Goal: Information Seeking & Learning: Learn about a topic

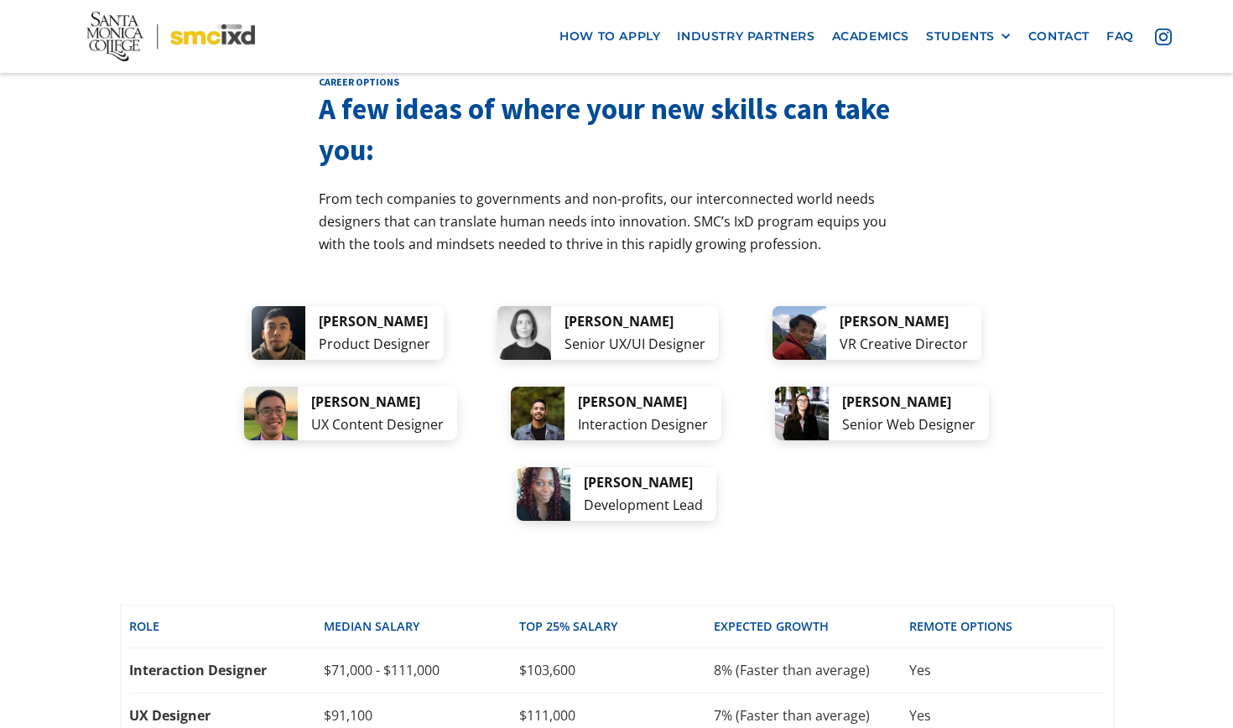
scroll to position [3215, 0]
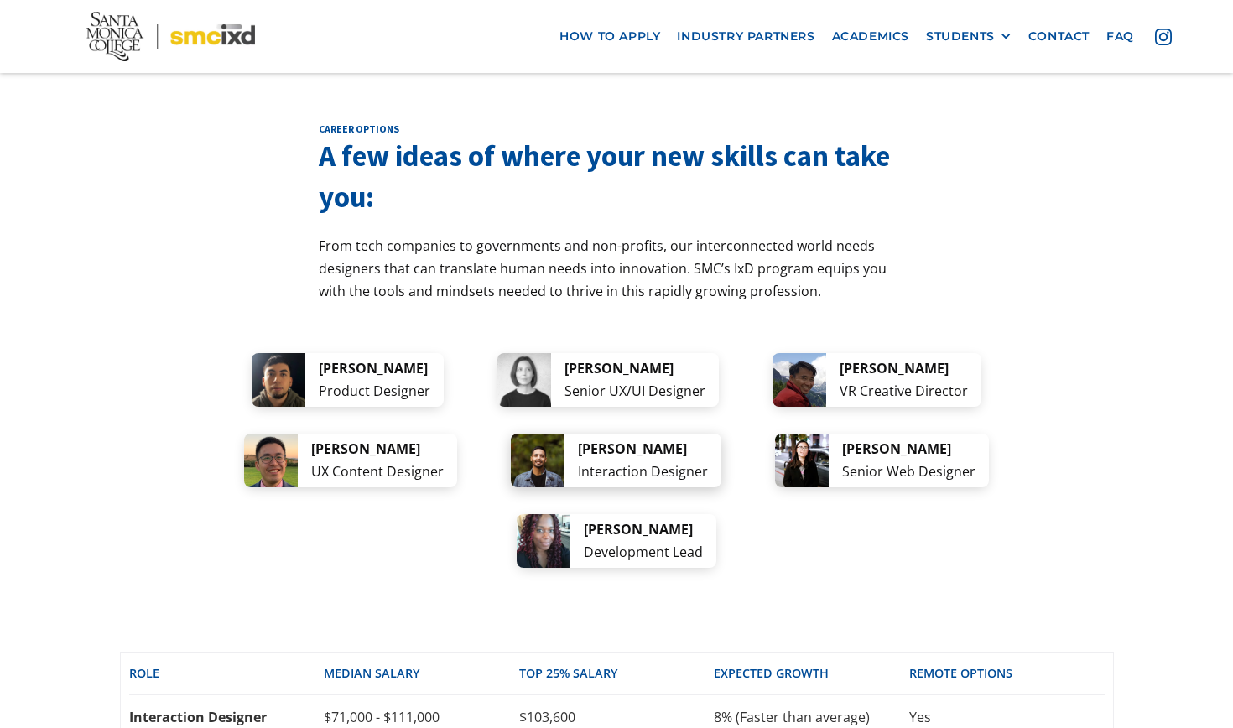
click at [578, 461] on div "Interaction Designer" at bounding box center [643, 472] width 130 height 23
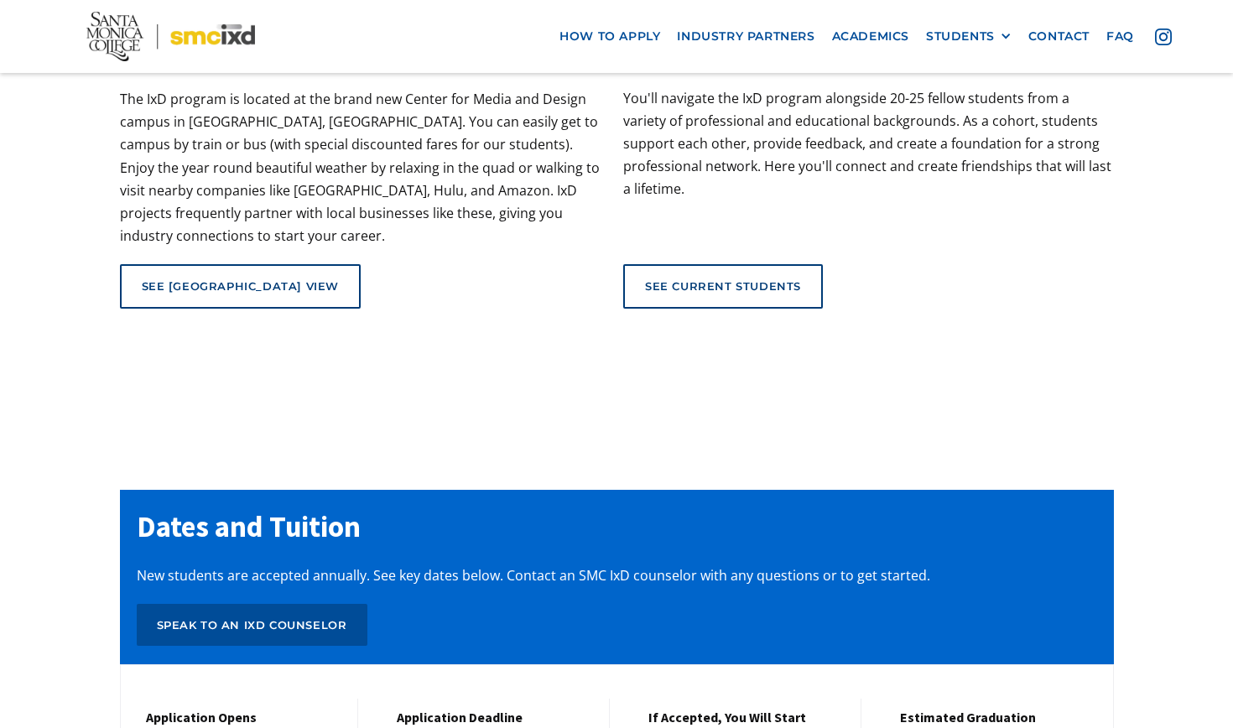
scroll to position [6656, 0]
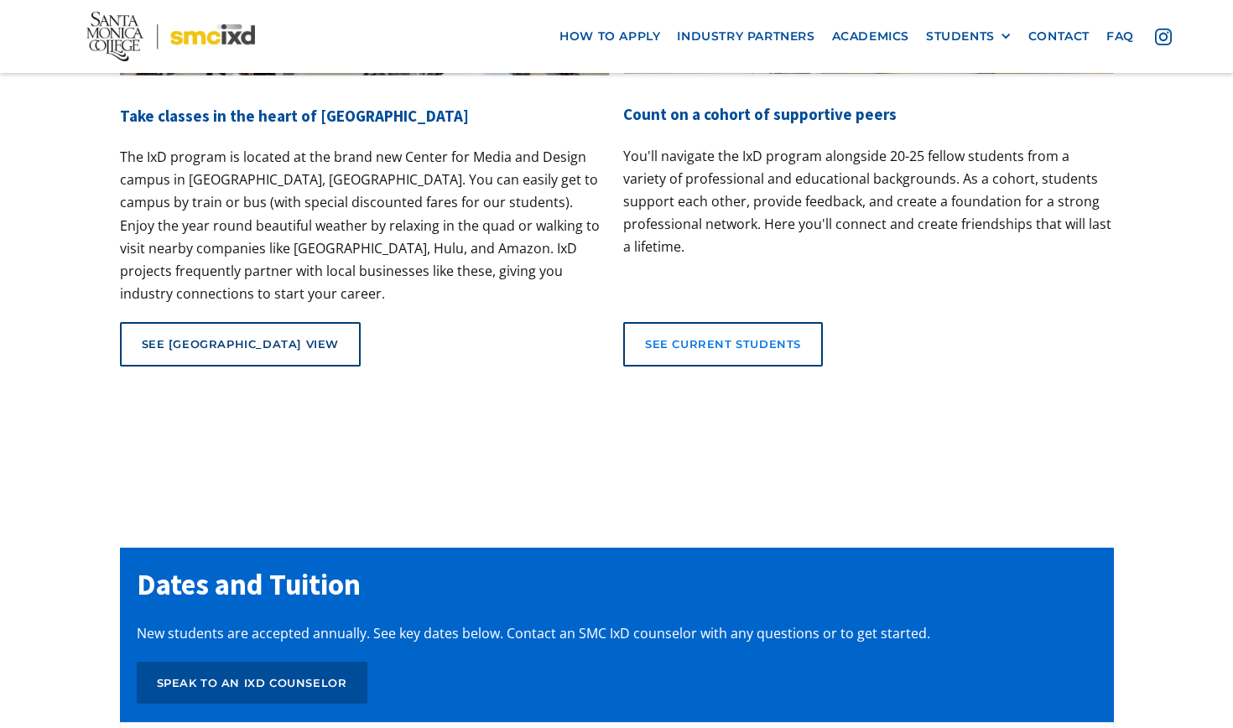
click at [712, 322] on link "See current students" at bounding box center [723, 344] width 200 height 44
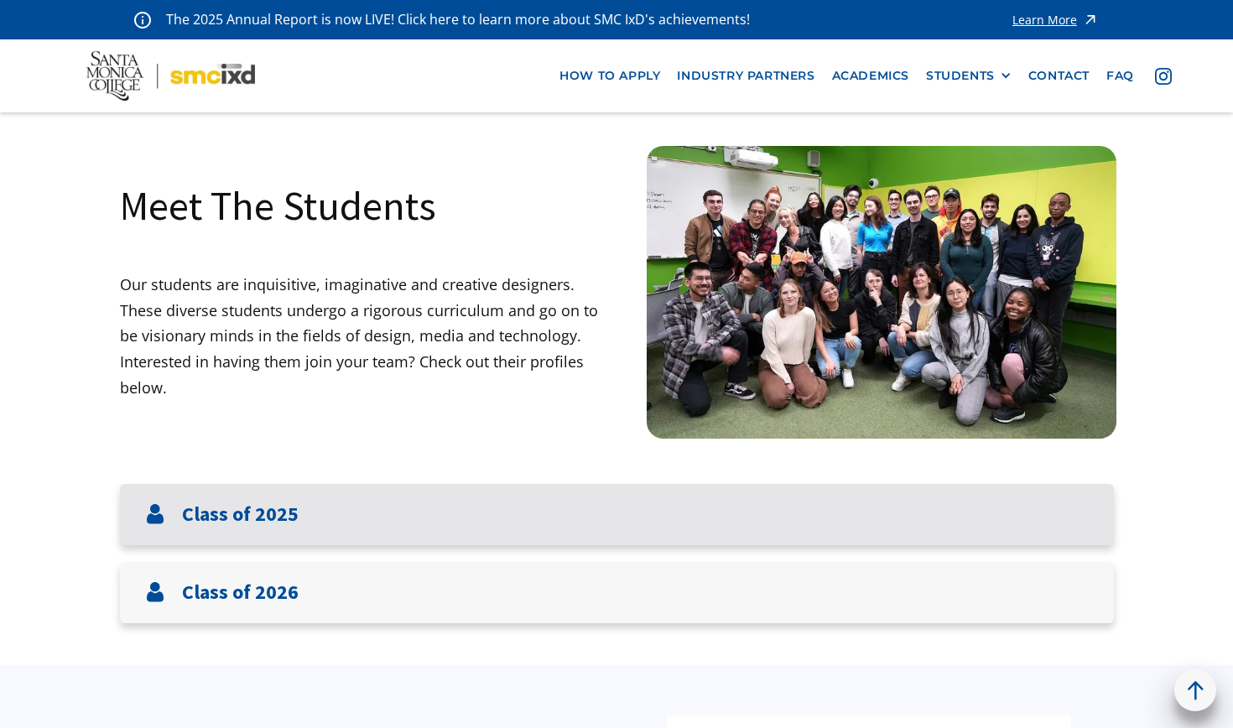
scroll to position [75, 0]
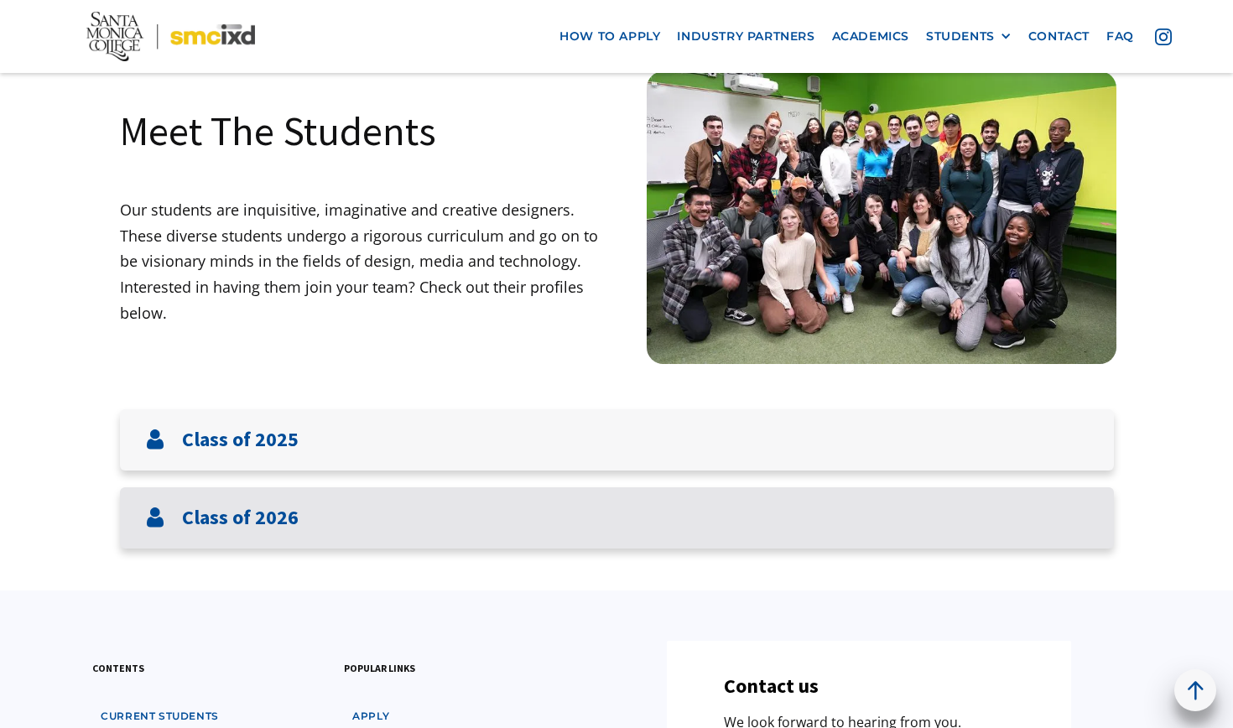
click at [406, 513] on div "Class of 2026" at bounding box center [617, 518] width 994 height 61
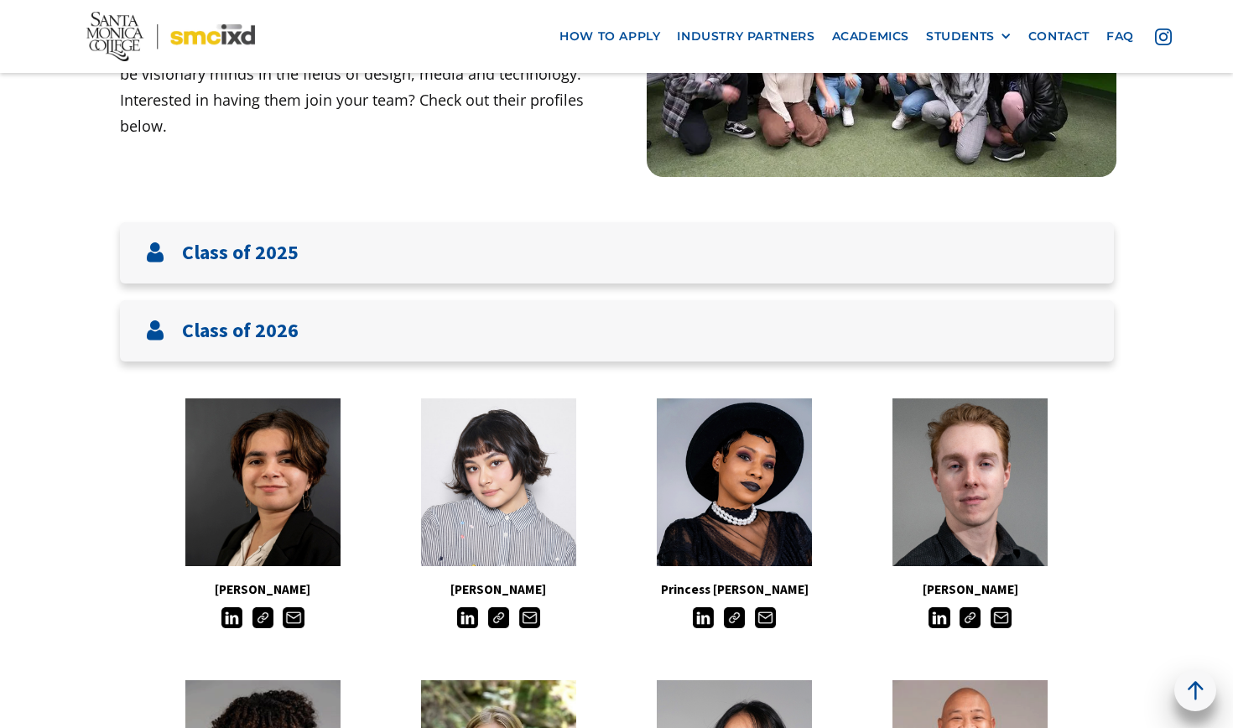
scroll to position [227, 0]
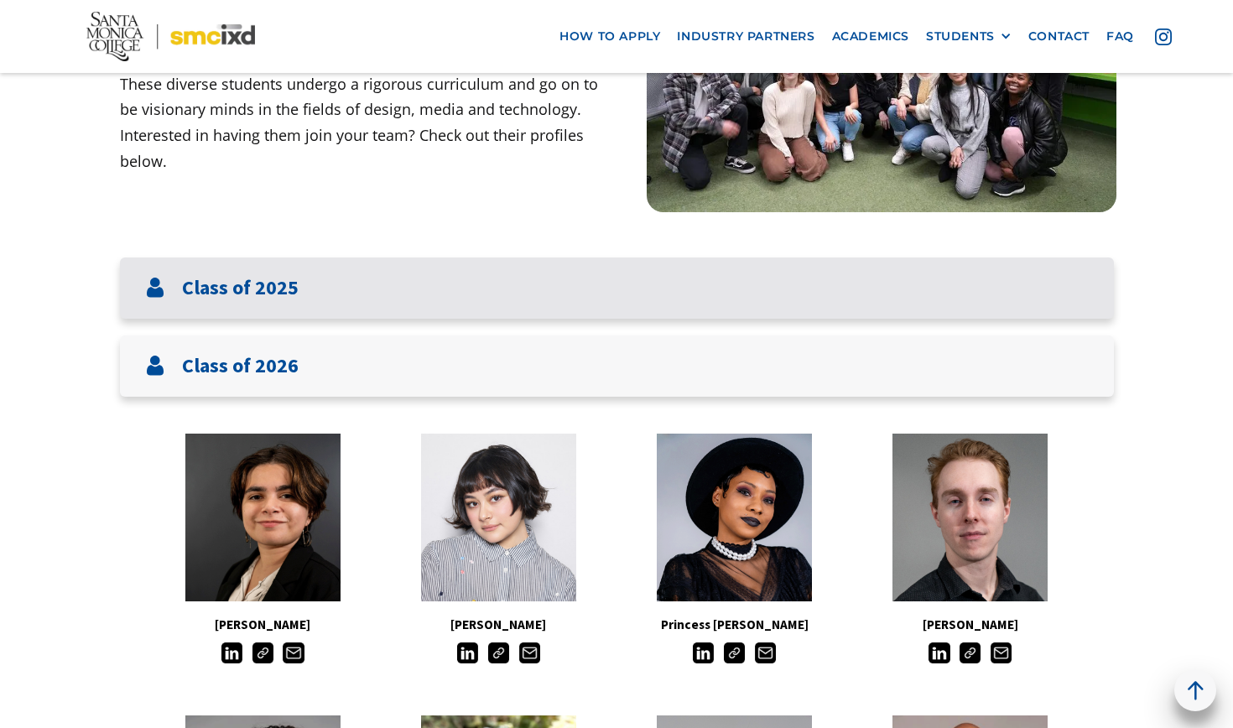
click at [543, 286] on div "Class of 2025" at bounding box center [617, 288] width 994 height 61
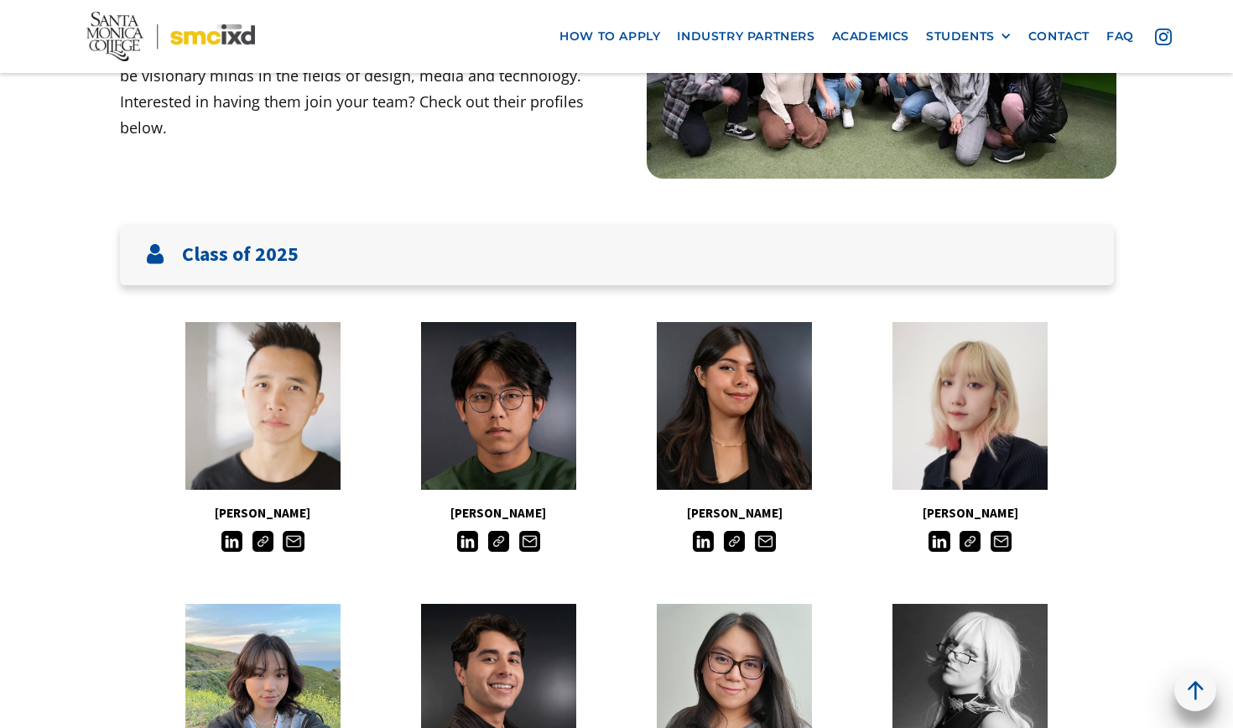
scroll to position [224, 0]
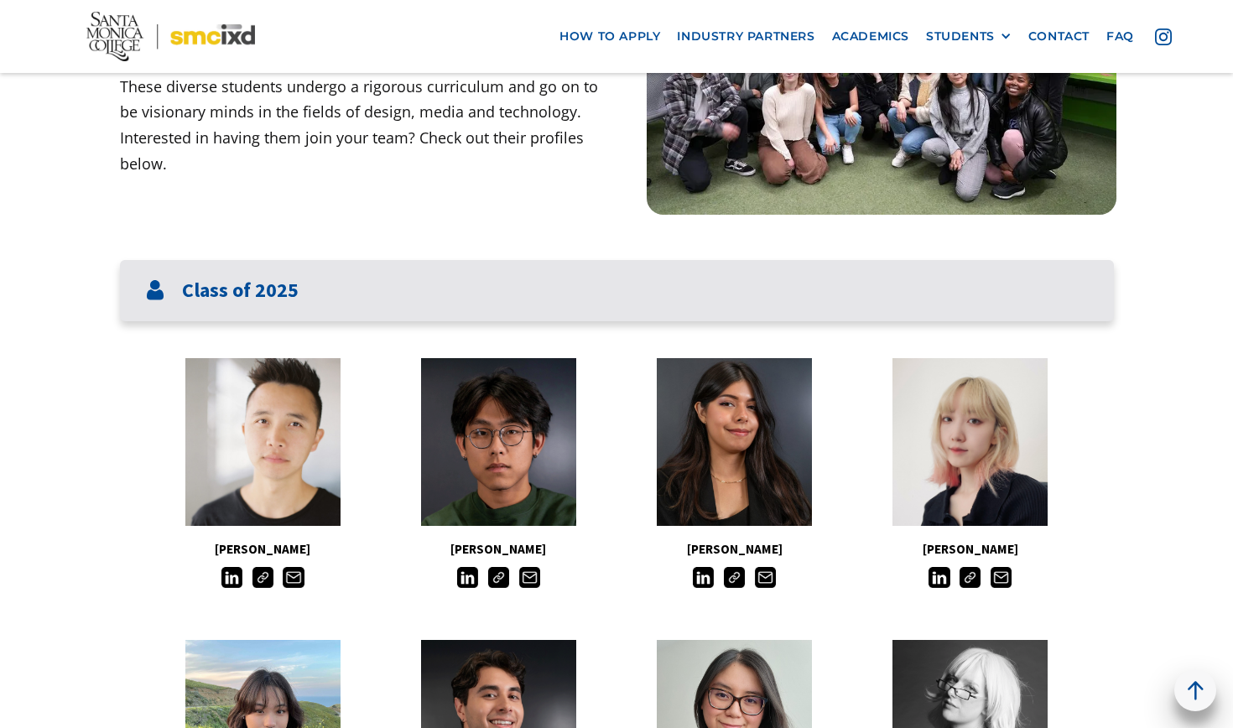
click at [407, 301] on div "Class of 2025" at bounding box center [617, 290] width 994 height 61
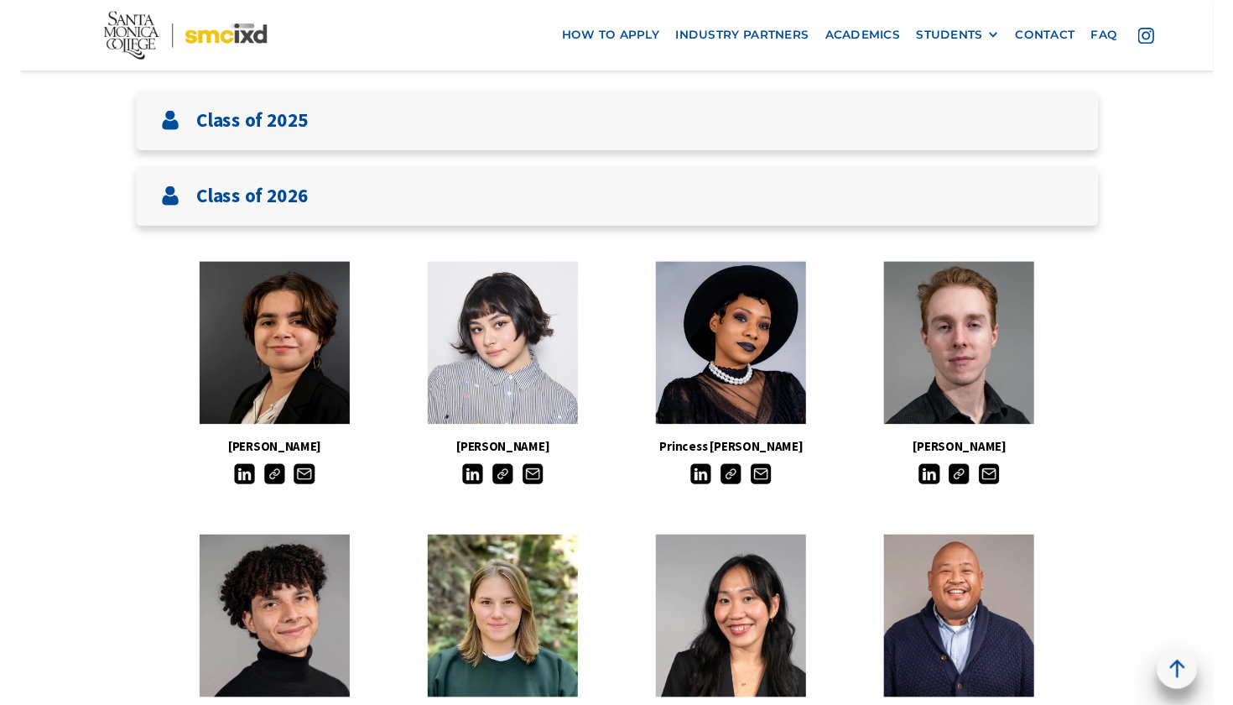
scroll to position [378, 0]
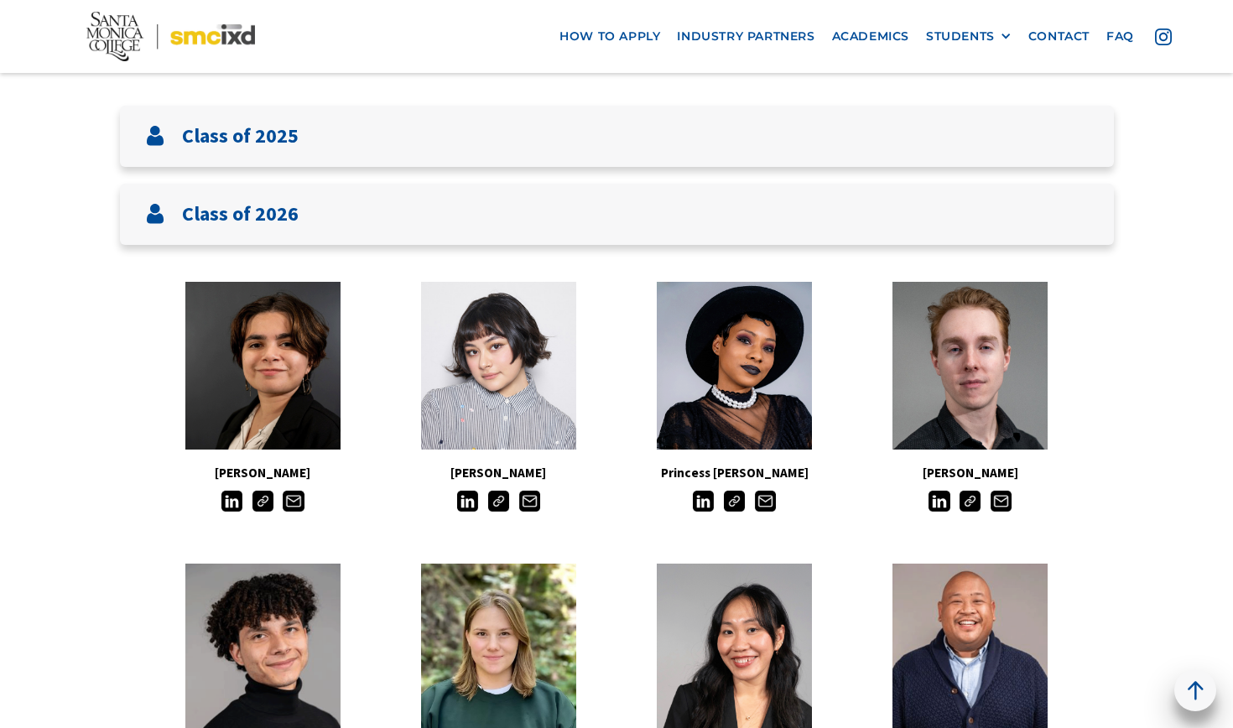
click at [294, 496] on img at bounding box center [293, 501] width 21 height 21
click at [262, 496] on img at bounding box center [263, 501] width 21 height 21
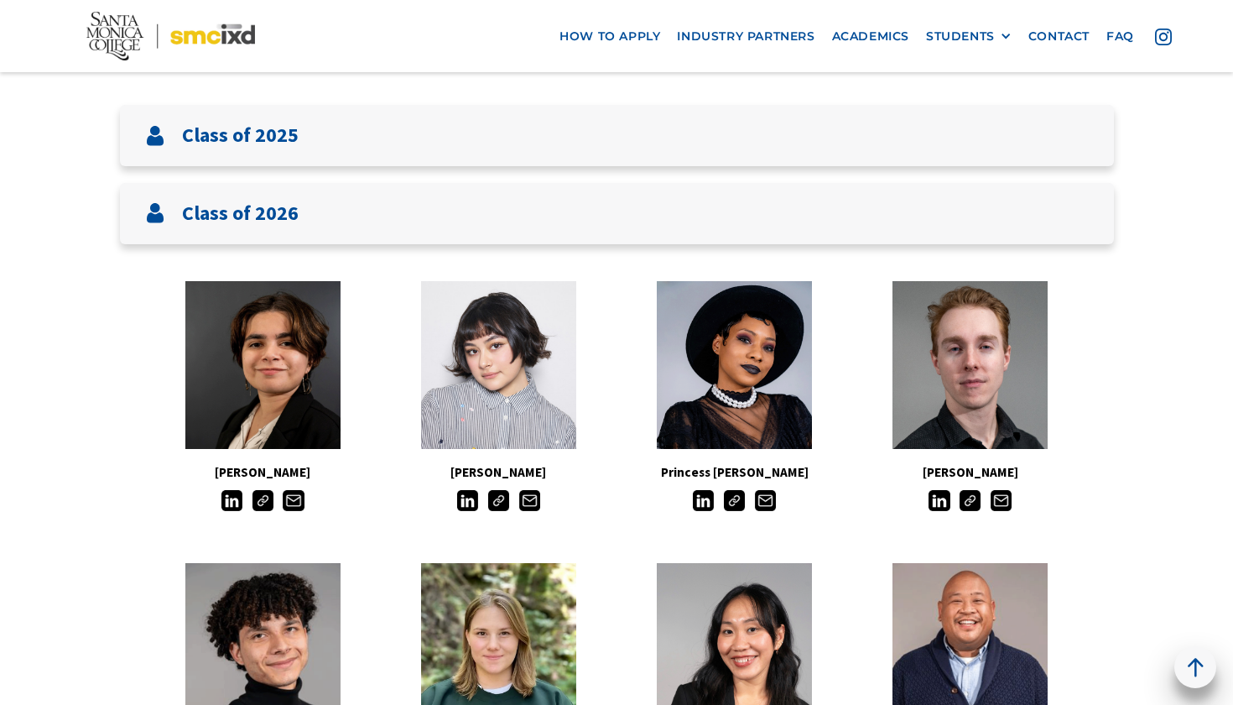
click at [497, 493] on img at bounding box center [498, 500] width 21 height 21
click at [737, 490] on img at bounding box center [734, 500] width 21 height 21
click at [979, 494] on img at bounding box center [970, 500] width 21 height 21
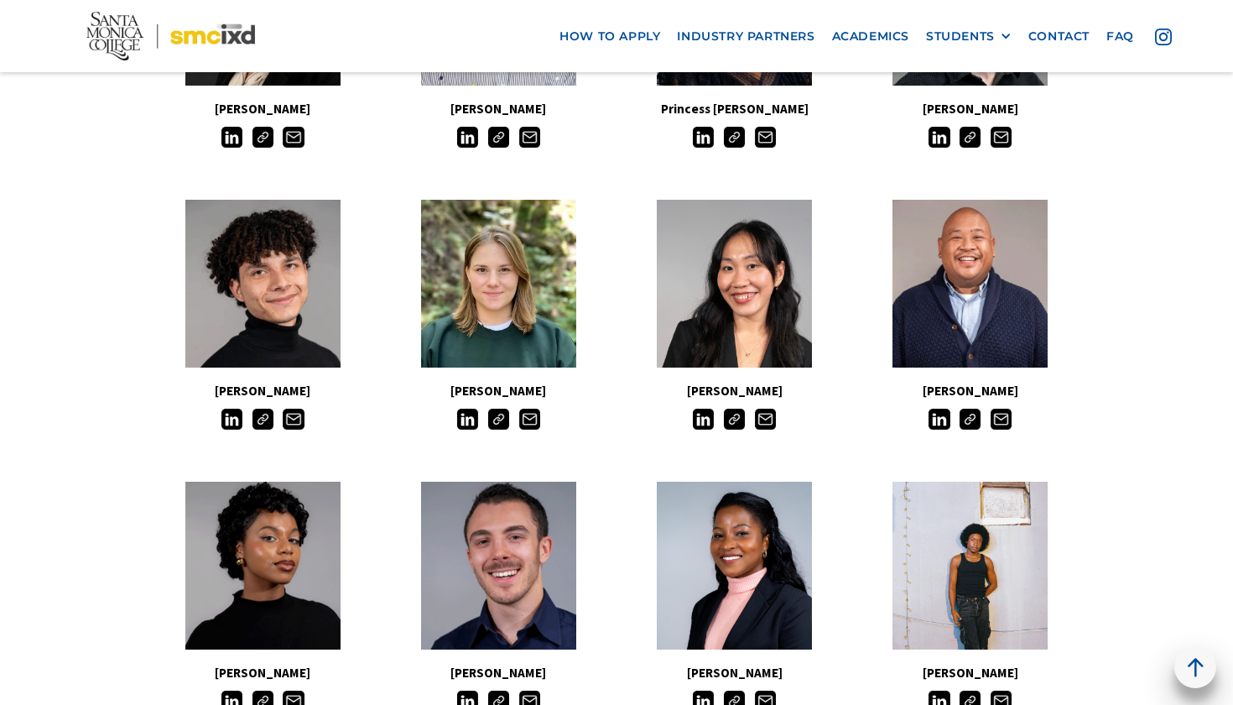
scroll to position [824, 0]
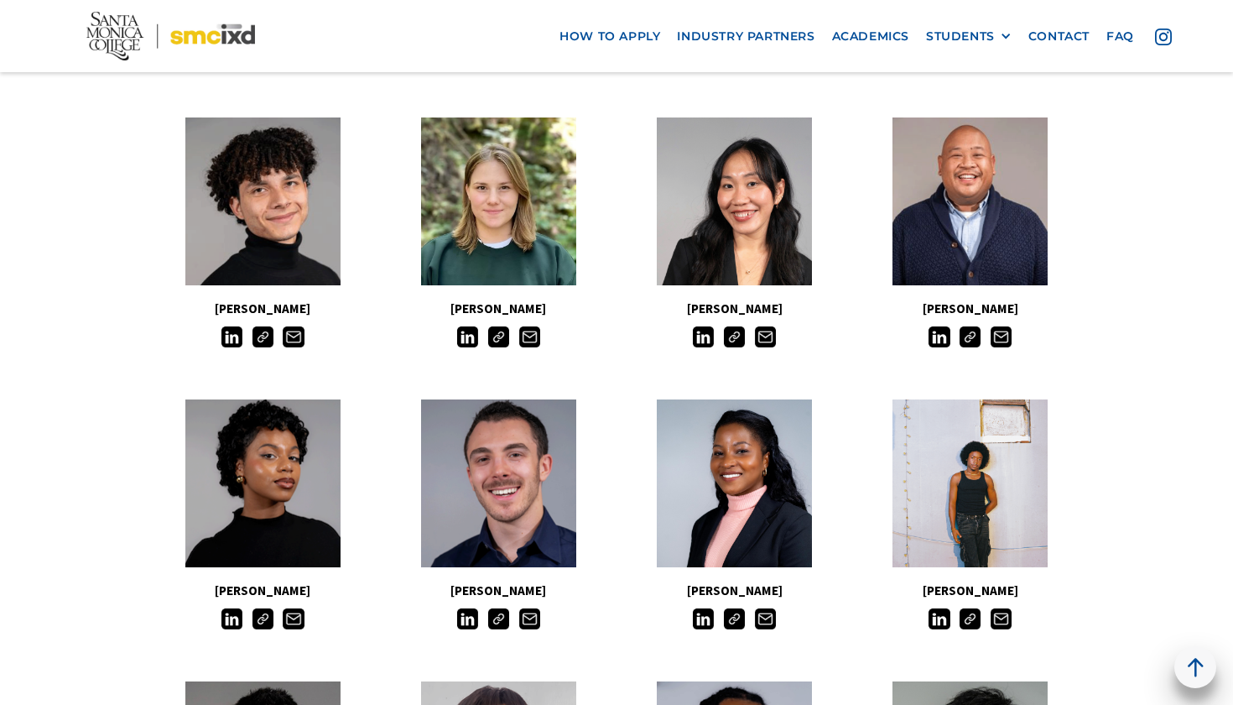
click at [503, 336] on img at bounding box center [498, 336] width 21 height 21
click at [500, 331] on img at bounding box center [498, 336] width 21 height 21
click at [737, 332] on img at bounding box center [734, 336] width 21 height 21
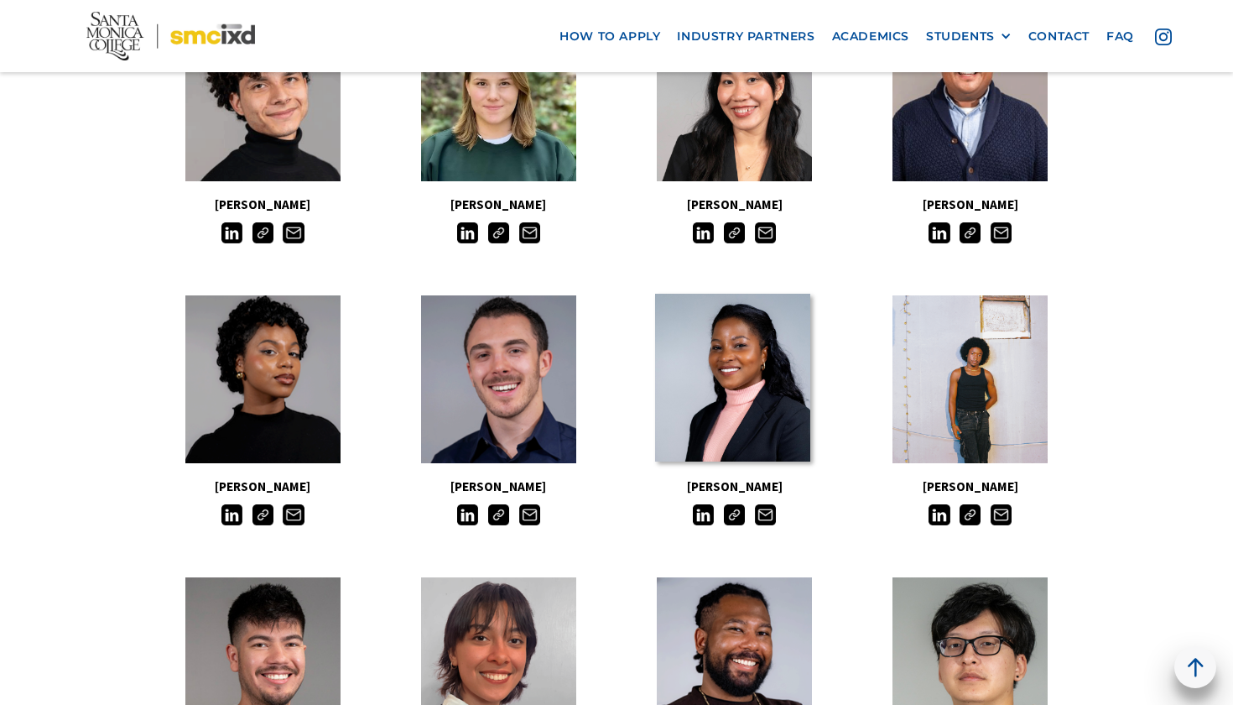
scroll to position [958, 0]
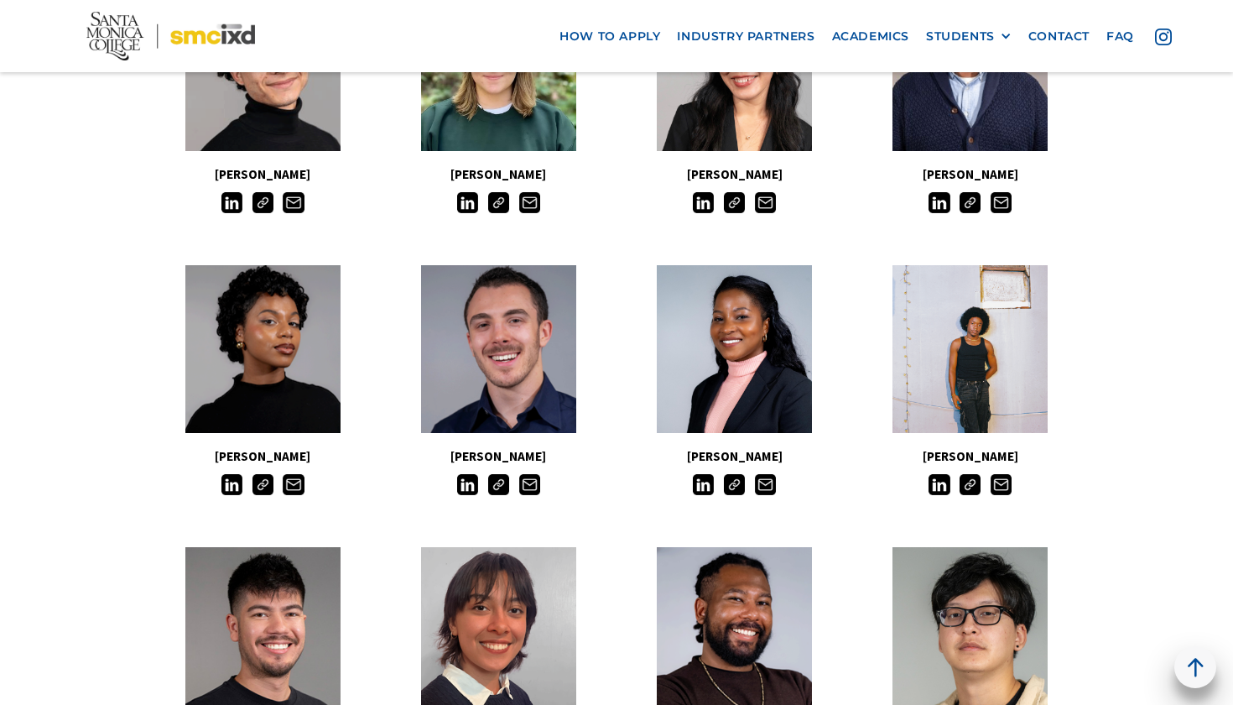
click at [261, 477] on img at bounding box center [263, 484] width 21 height 21
click at [499, 482] on img at bounding box center [498, 484] width 21 height 21
click at [733, 481] on img at bounding box center [734, 484] width 21 height 21
click at [978, 482] on img at bounding box center [970, 484] width 21 height 21
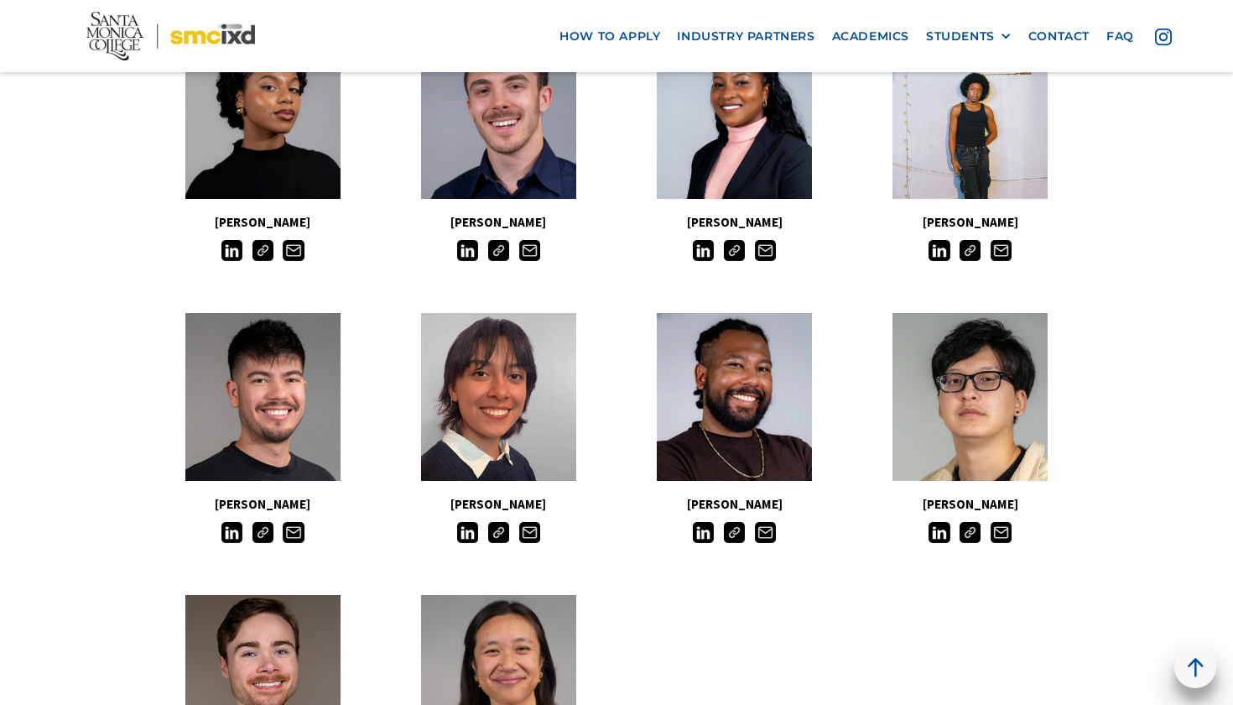
scroll to position [1218, 0]
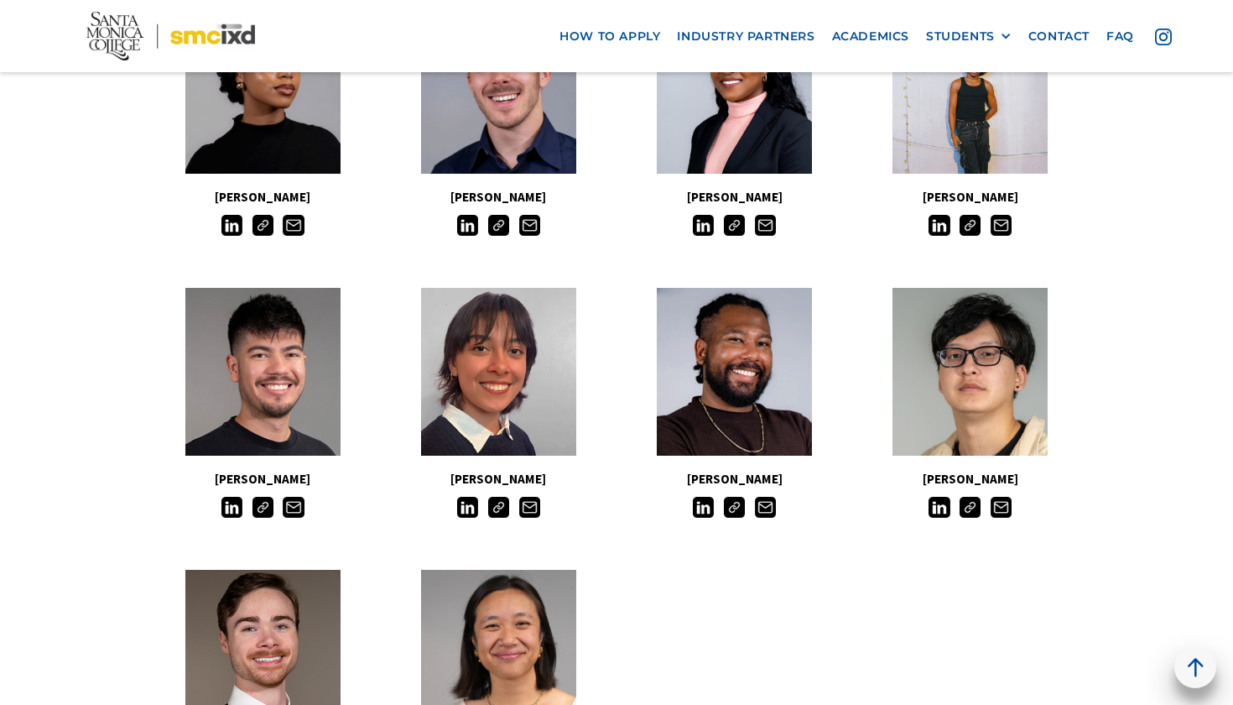
click at [259, 503] on img at bounding box center [263, 507] width 21 height 21
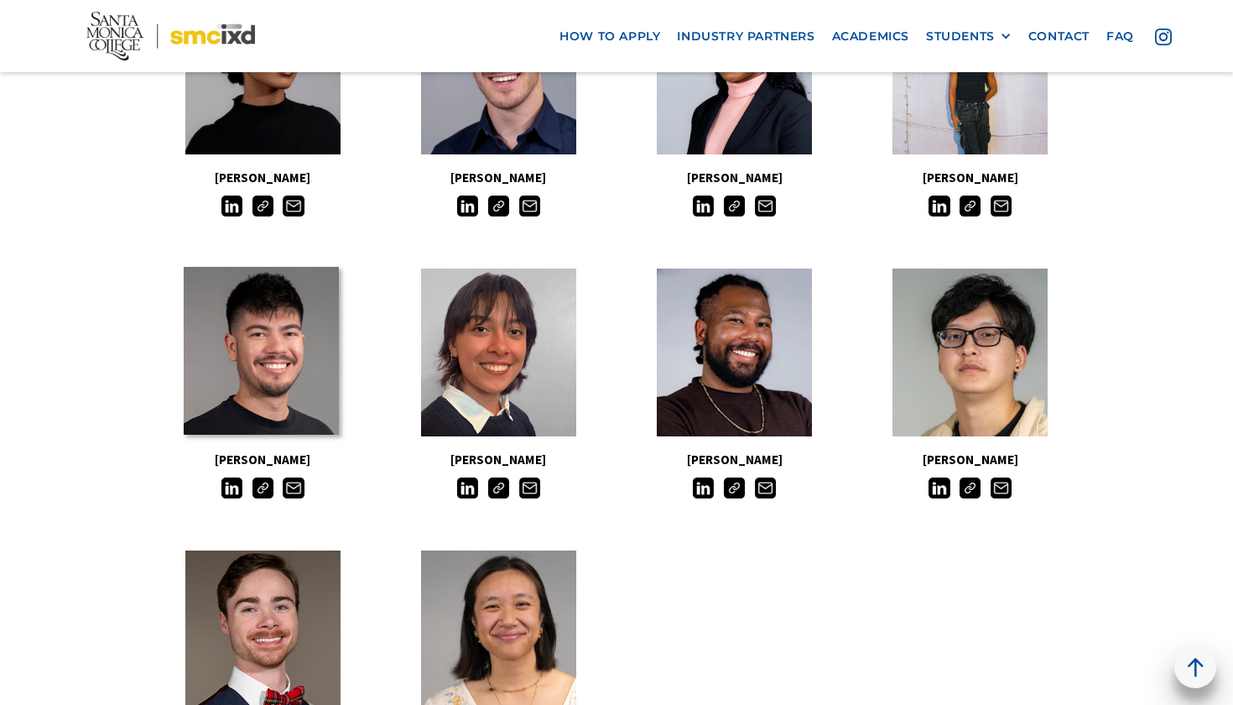
scroll to position [1246, 0]
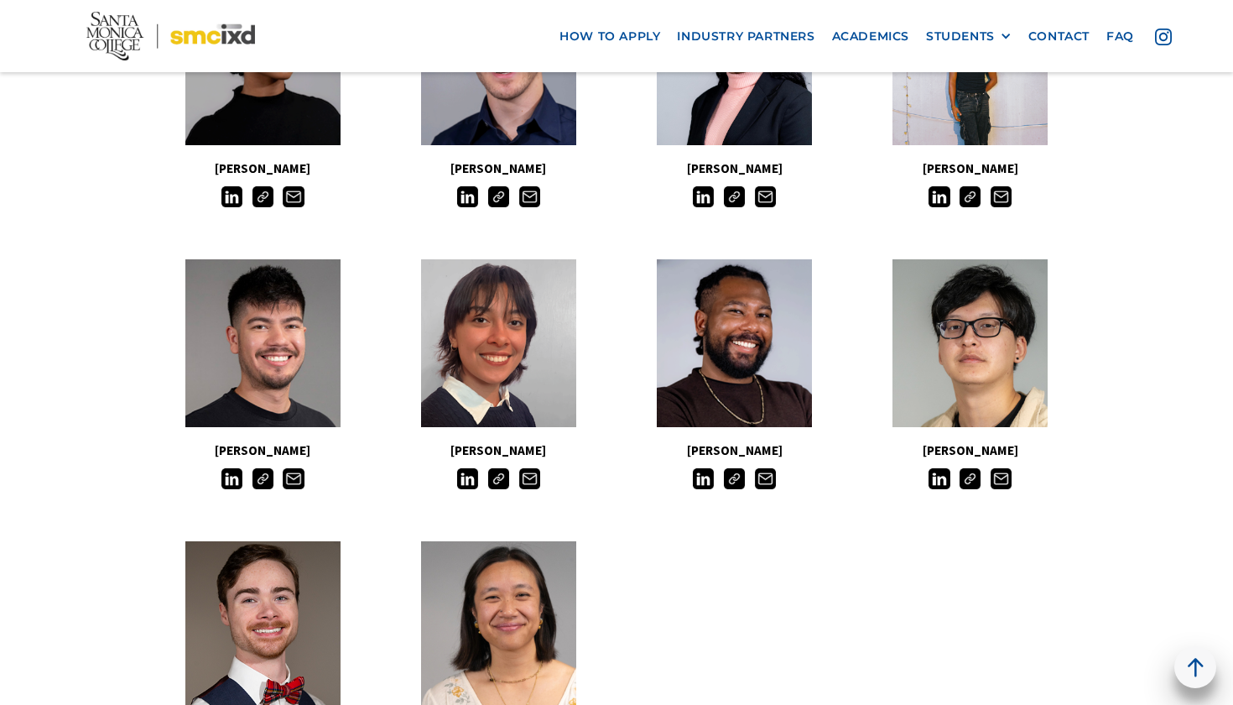
click at [265, 472] on img at bounding box center [263, 478] width 21 height 21
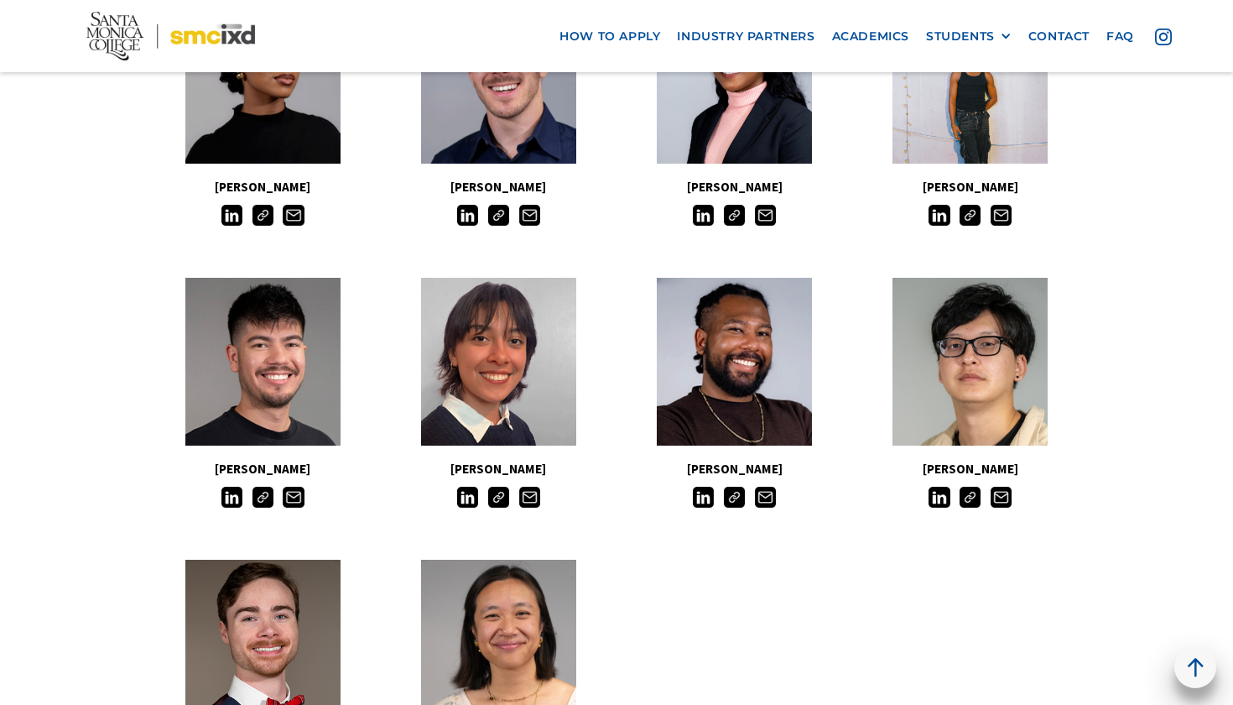
scroll to position [1198, 0]
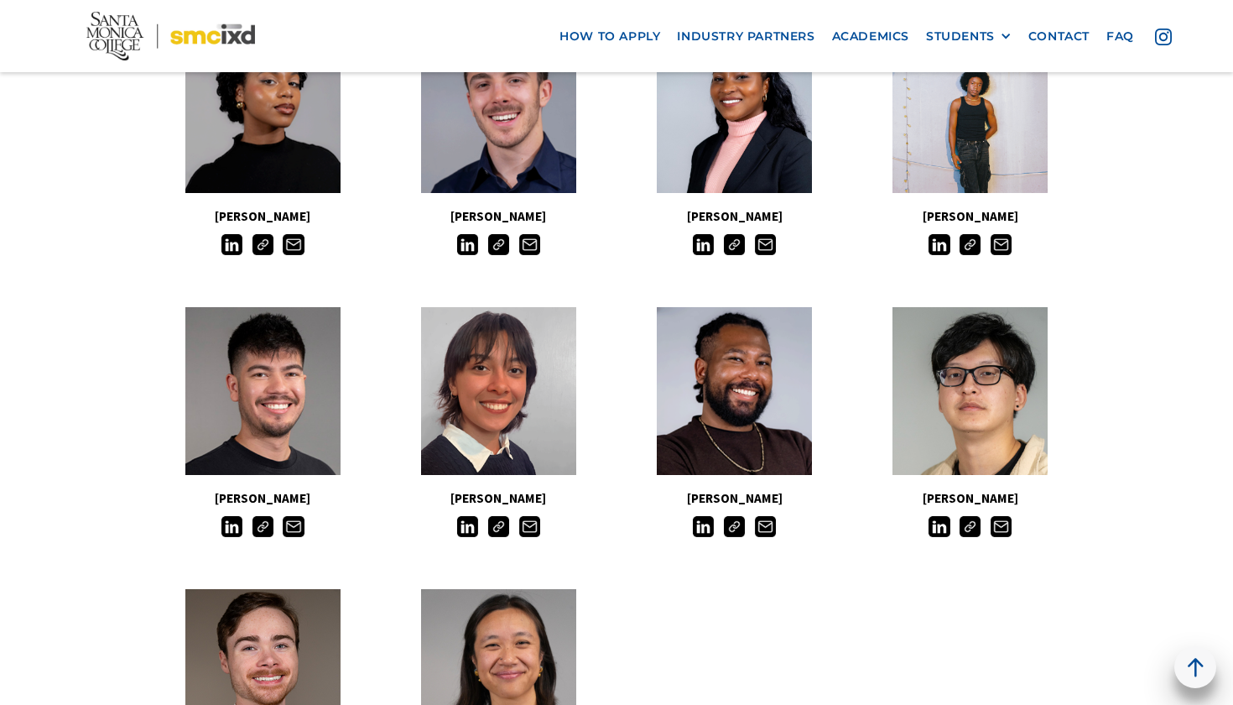
click at [738, 522] on img at bounding box center [734, 526] width 21 height 21
click at [975, 530] on div "Yooji Chae" at bounding box center [971, 422] width 236 height 247
click at [973, 521] on img at bounding box center [970, 526] width 21 height 21
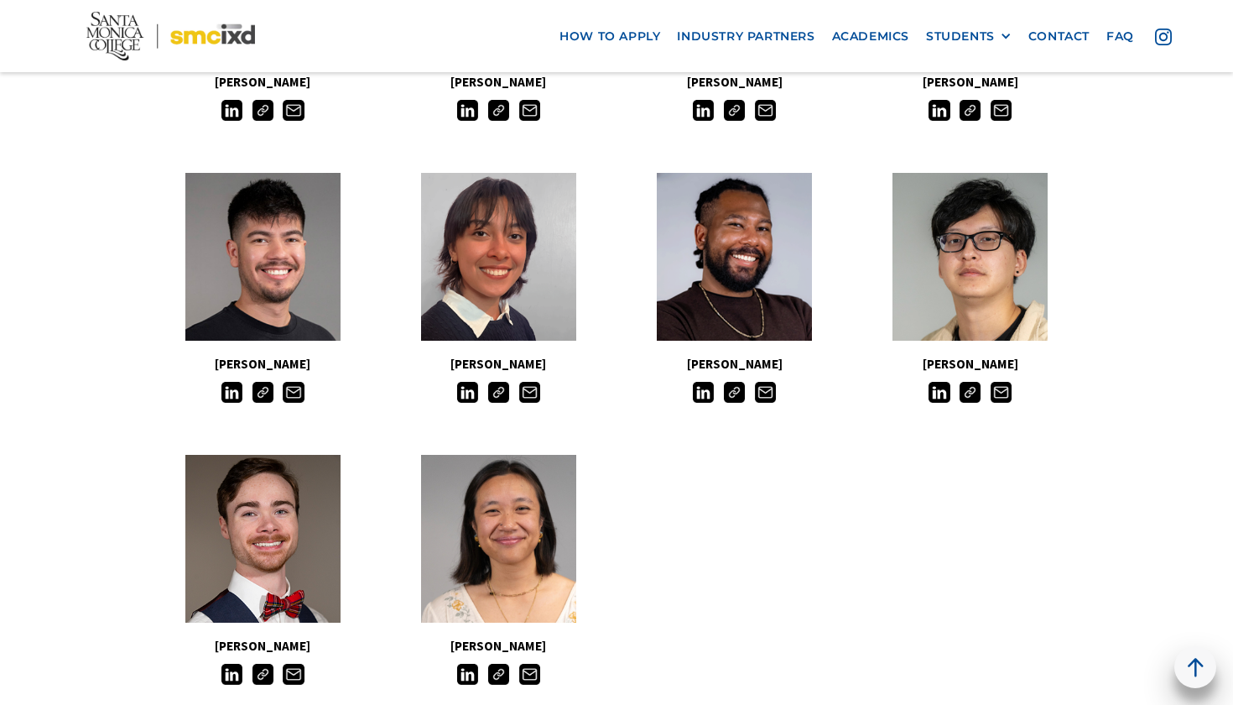
scroll to position [1384, 0]
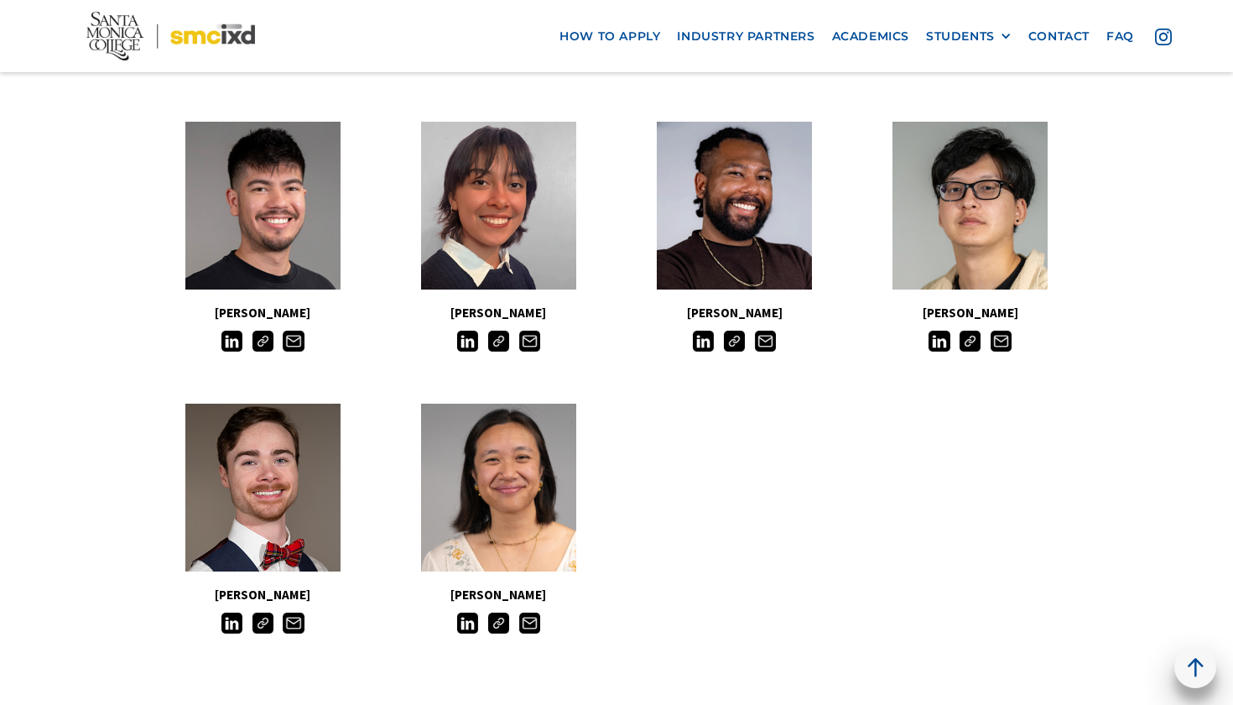
click at [499, 619] on img at bounding box center [498, 623] width 21 height 21
click at [264, 613] on img at bounding box center [263, 623] width 21 height 21
click at [259, 617] on img at bounding box center [263, 623] width 21 height 21
click at [232, 614] on img at bounding box center [232, 623] width 21 height 21
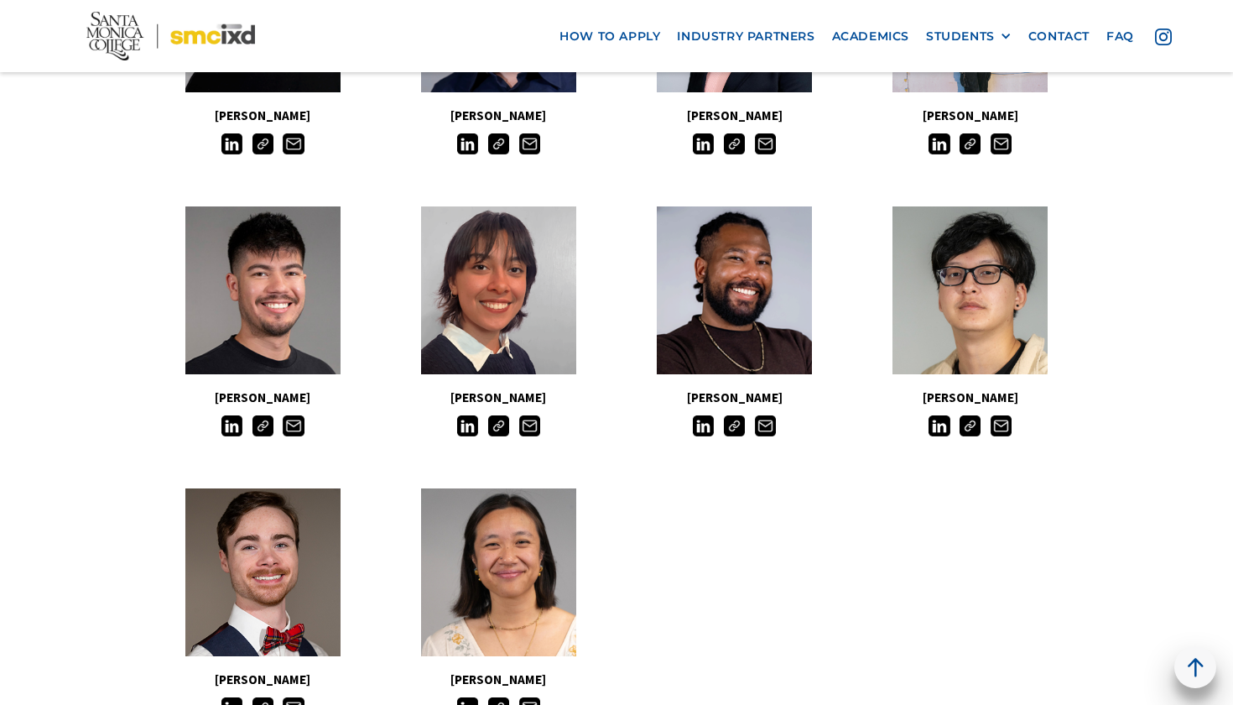
scroll to position [1284, 0]
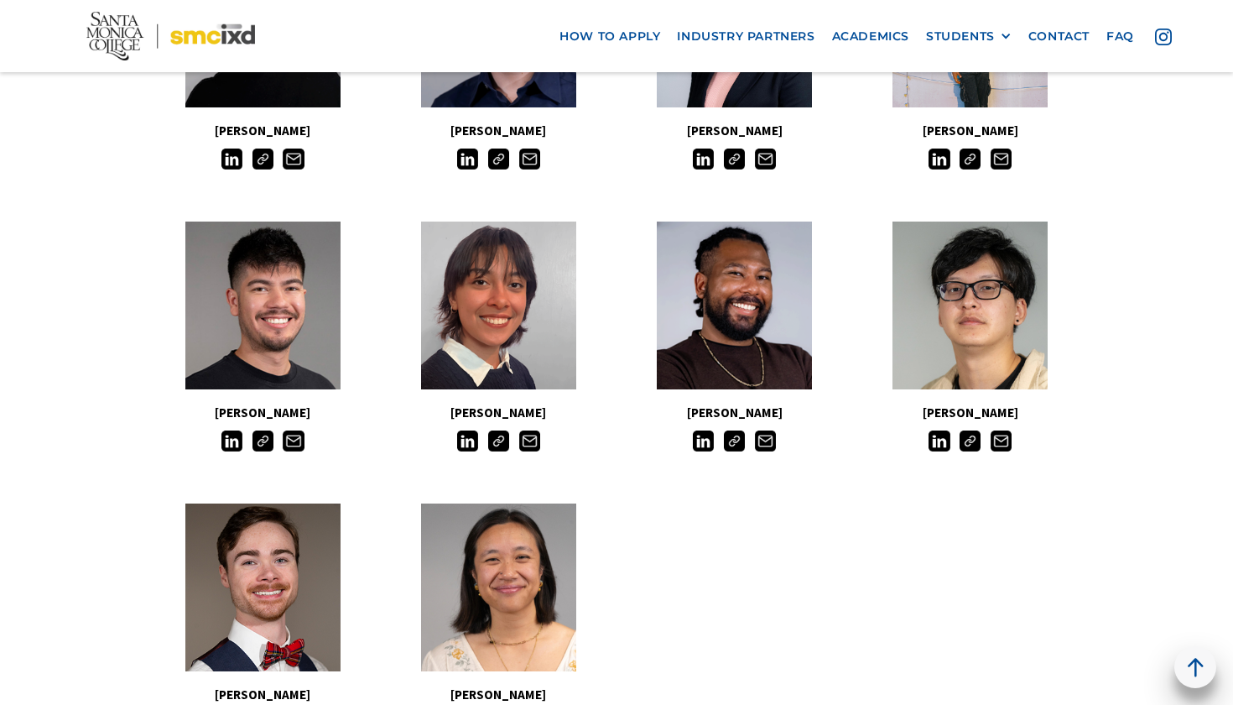
click at [503, 435] on img at bounding box center [498, 440] width 21 height 21
click at [470, 430] on img at bounding box center [467, 440] width 21 height 21
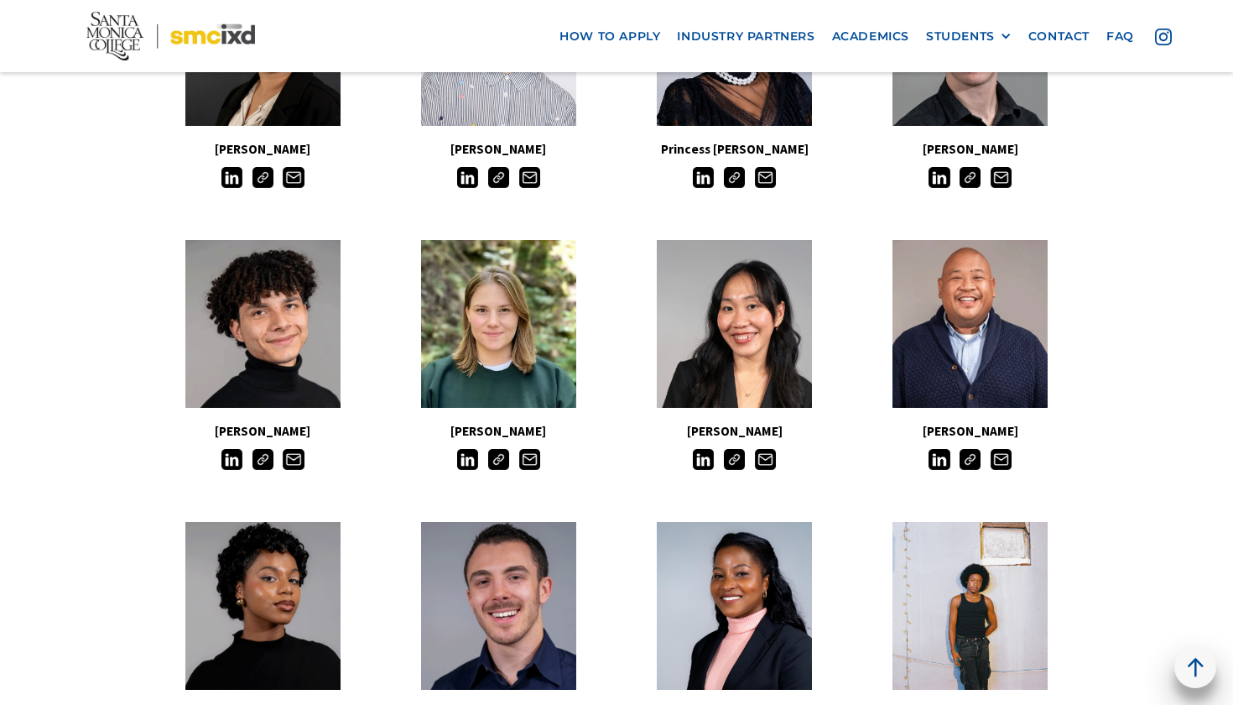
scroll to position [695, 0]
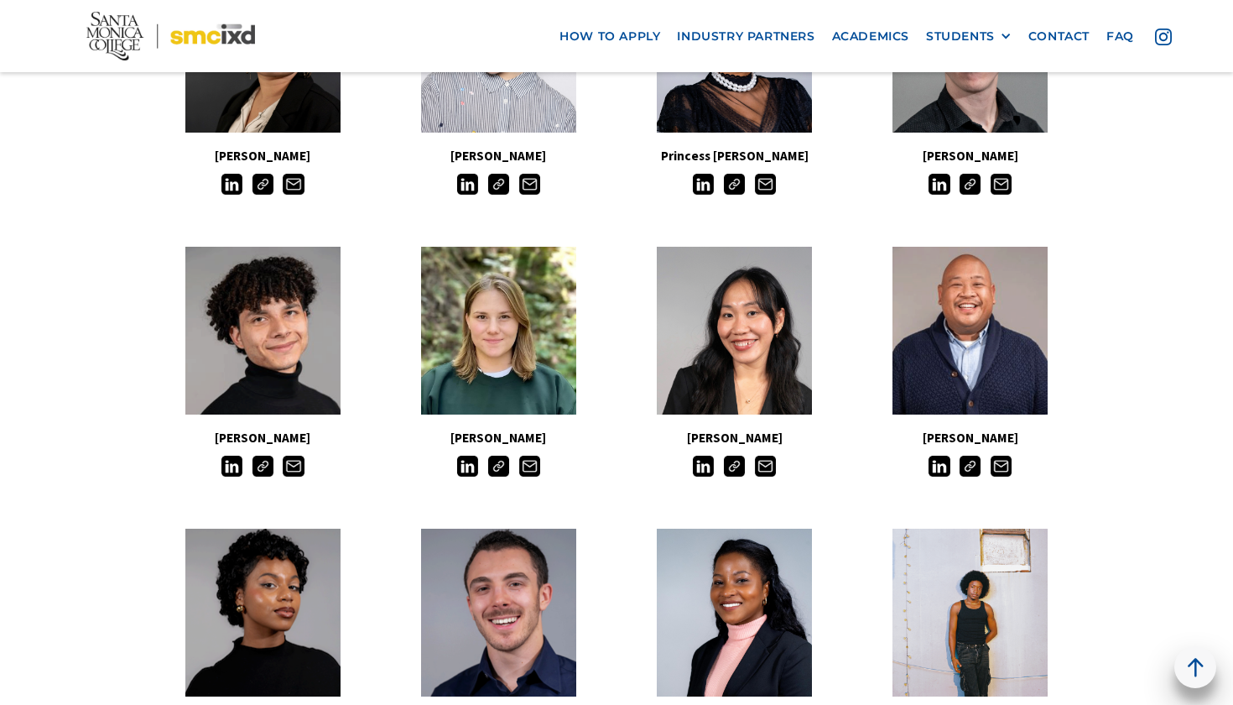
click at [261, 456] on img at bounding box center [263, 466] width 21 height 21
click at [232, 465] on img at bounding box center [232, 466] width 21 height 21
click at [971, 468] on img at bounding box center [970, 466] width 21 height 21
click at [941, 467] on img at bounding box center [939, 466] width 21 height 21
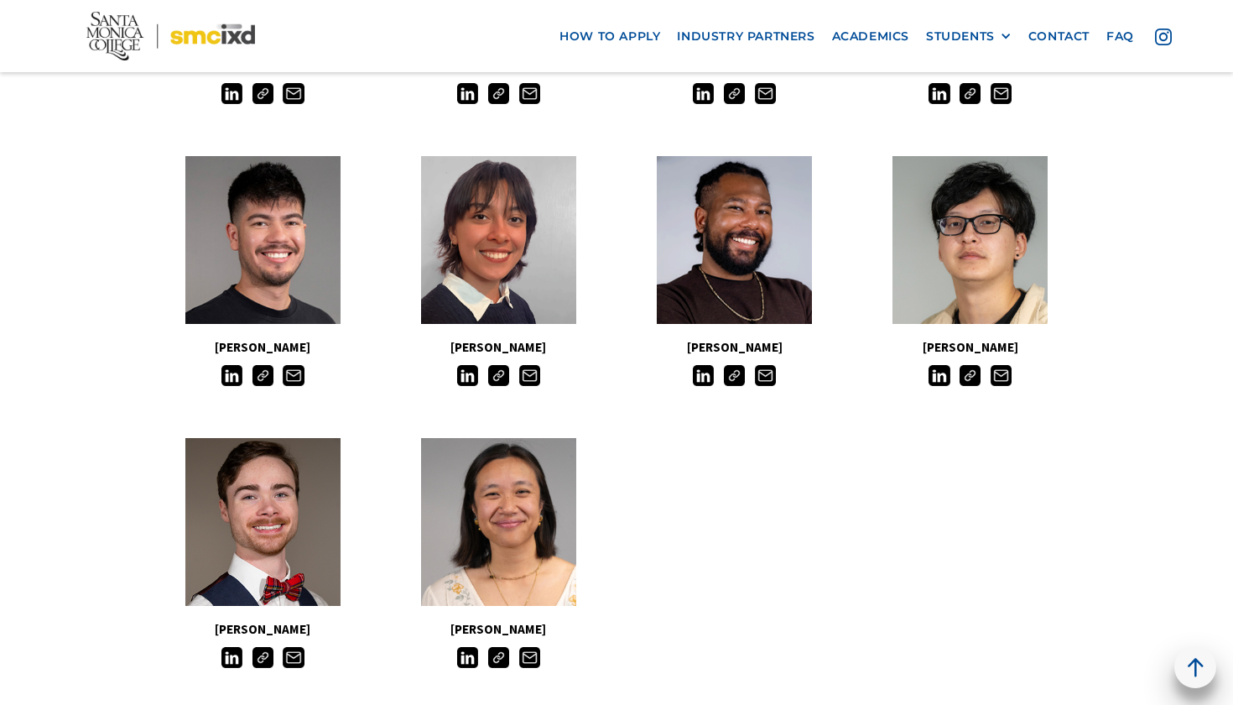
scroll to position [1332, 0]
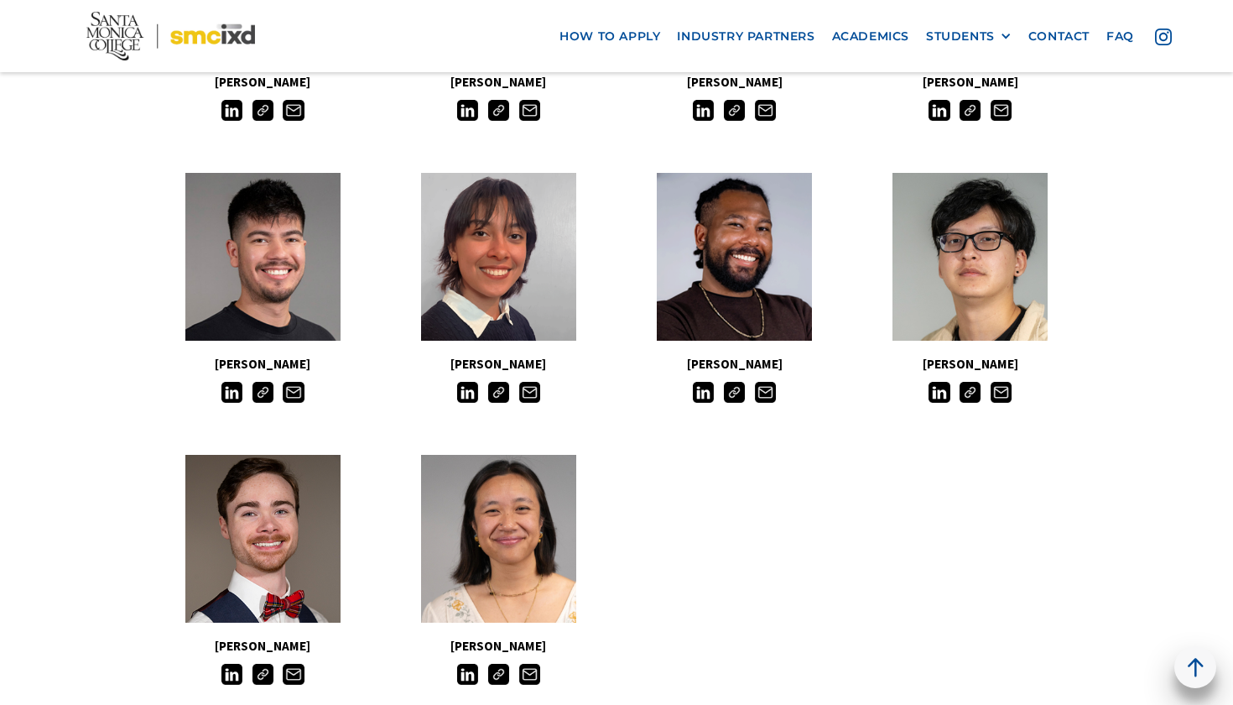
click at [260, 666] on img at bounding box center [263, 674] width 21 height 21
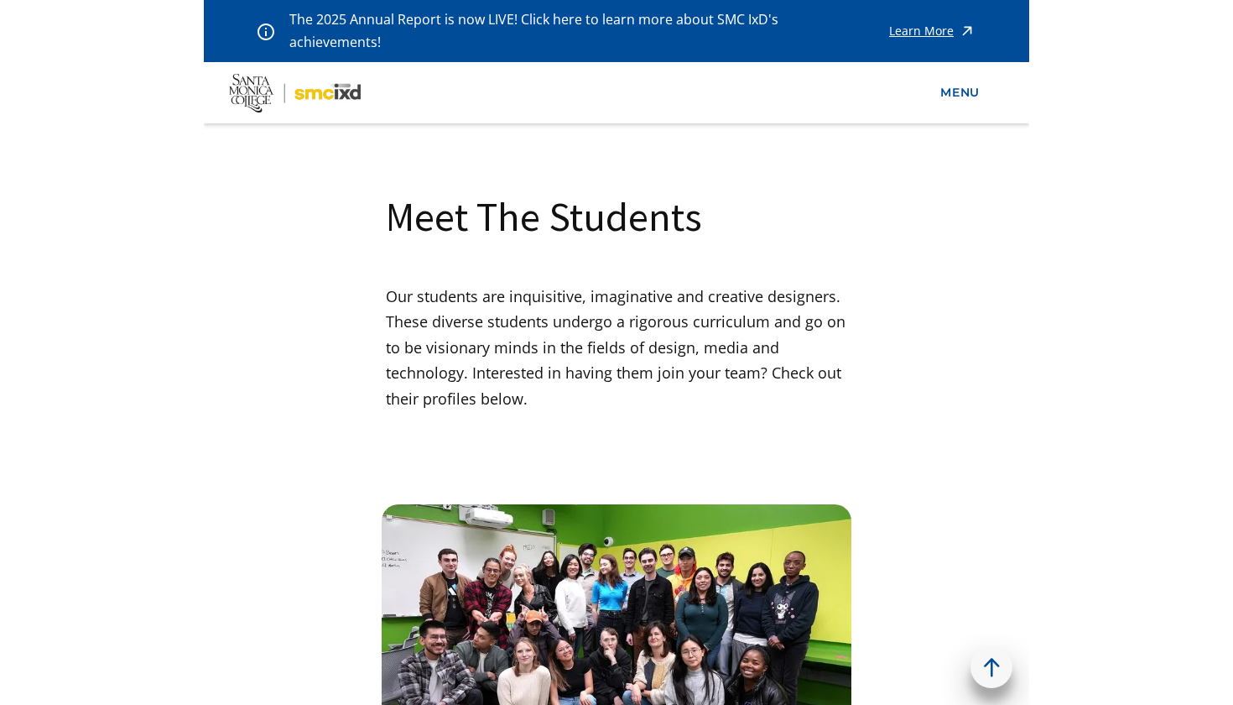
scroll to position [0, 0]
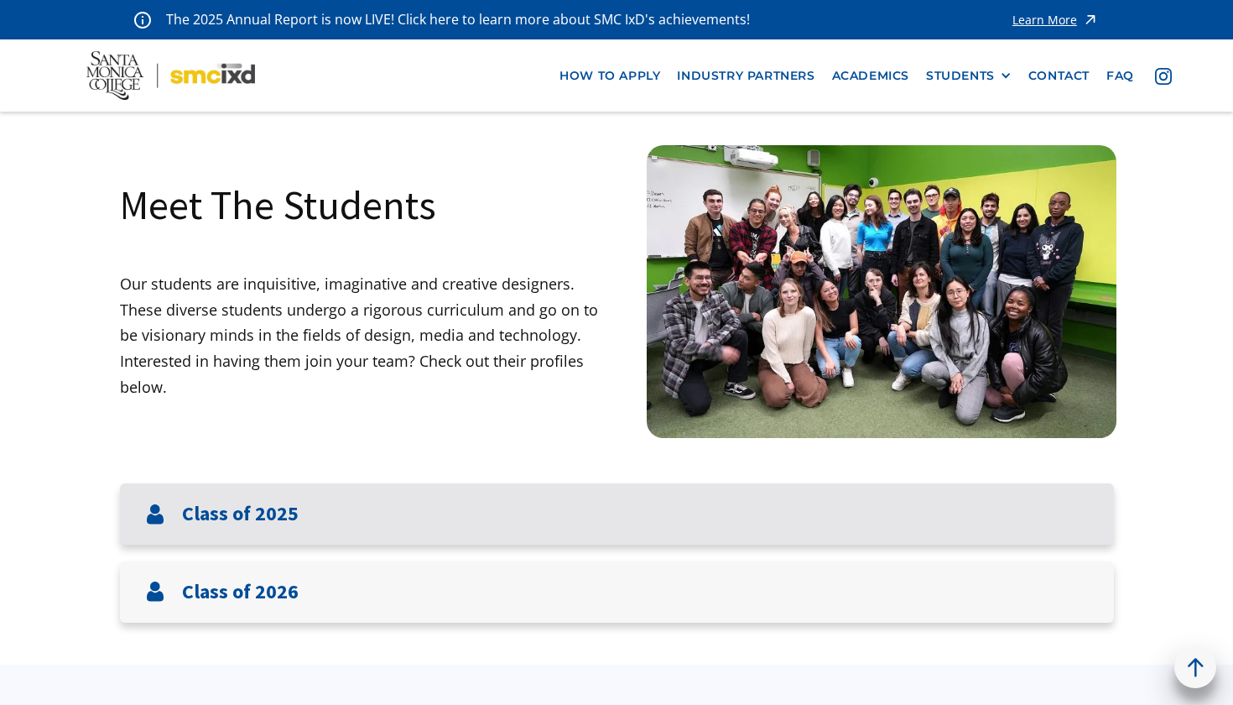
click at [364, 508] on div "Class of 2025" at bounding box center [617, 513] width 994 height 61
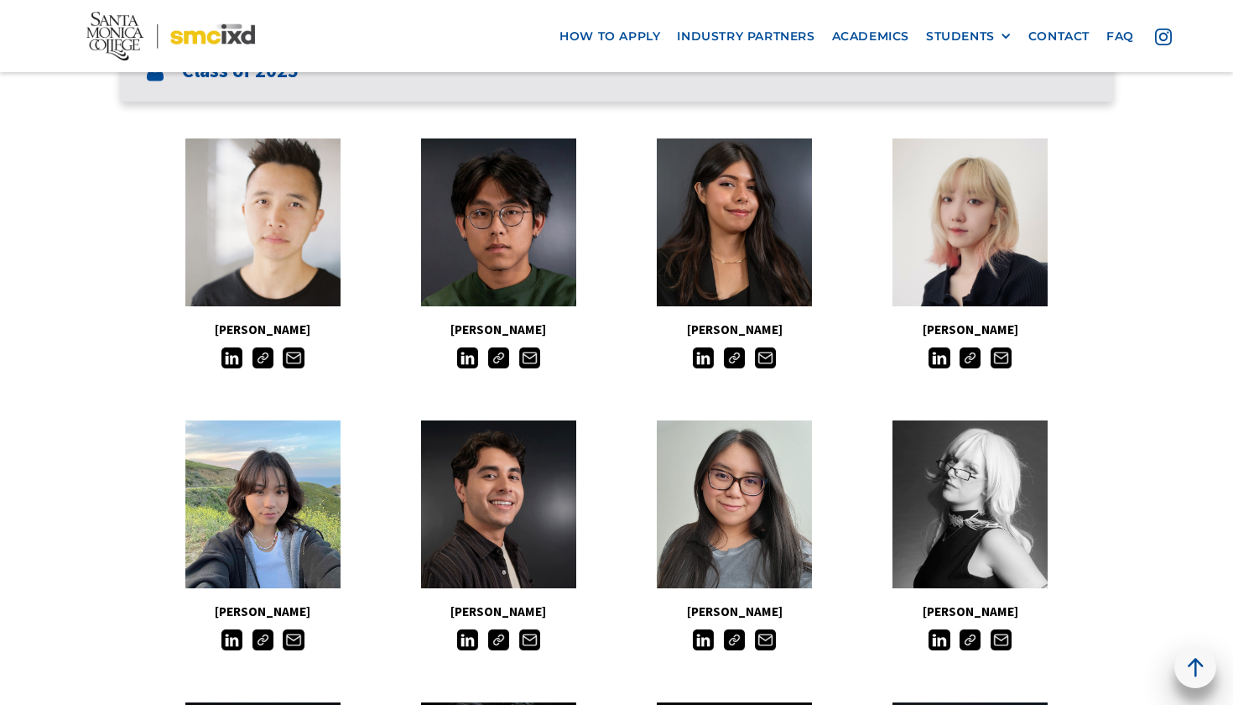
scroll to position [444, 0]
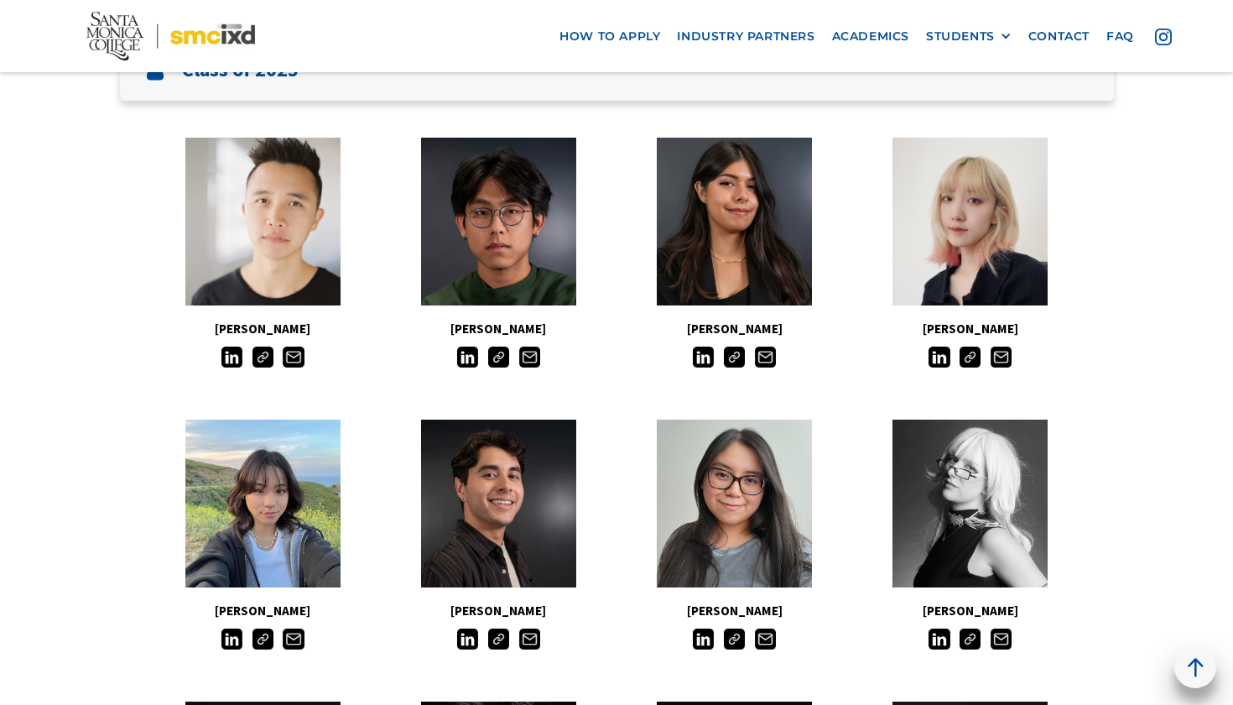
click at [264, 349] on img at bounding box center [263, 357] width 21 height 21
click at [503, 347] on img at bounding box center [498, 357] width 21 height 21
click at [738, 352] on img at bounding box center [734, 357] width 21 height 21
click at [978, 349] on img at bounding box center [970, 357] width 21 height 21
click at [965, 628] on img at bounding box center [970, 638] width 21 height 21
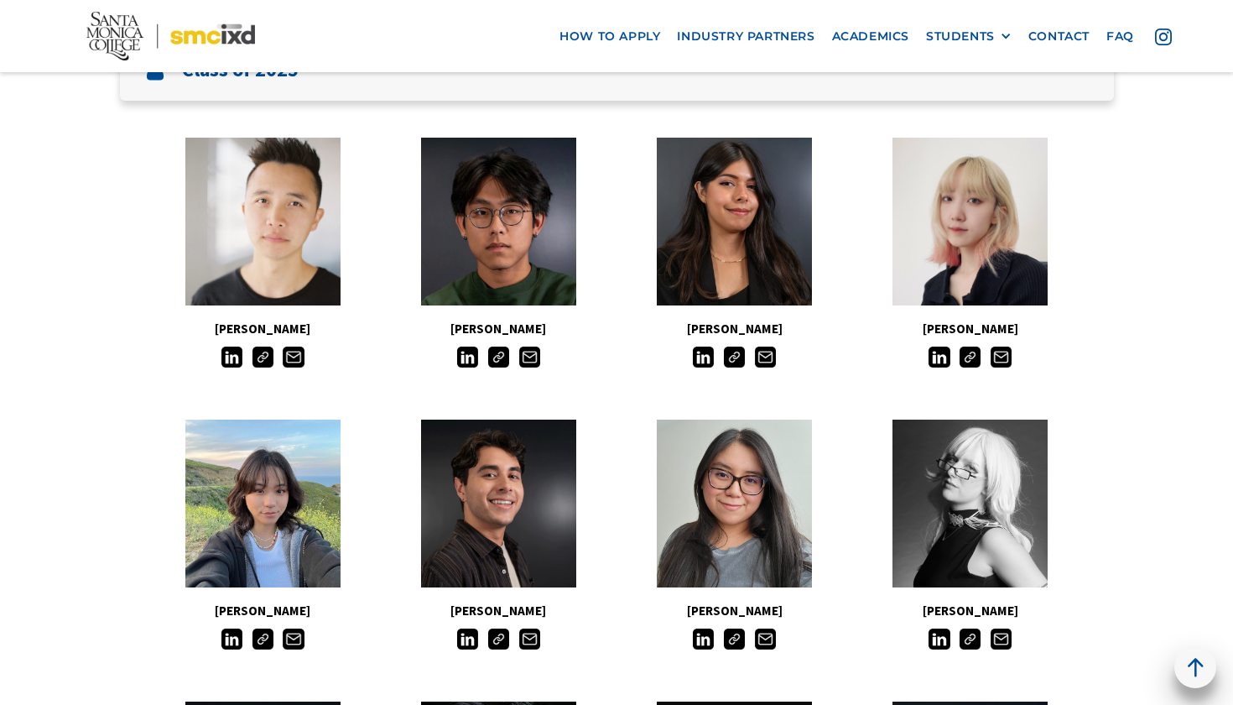
click at [740, 637] on img at bounding box center [734, 638] width 21 height 21
click at [492, 638] on img at bounding box center [498, 638] width 21 height 21
click at [267, 628] on img at bounding box center [263, 638] width 21 height 21
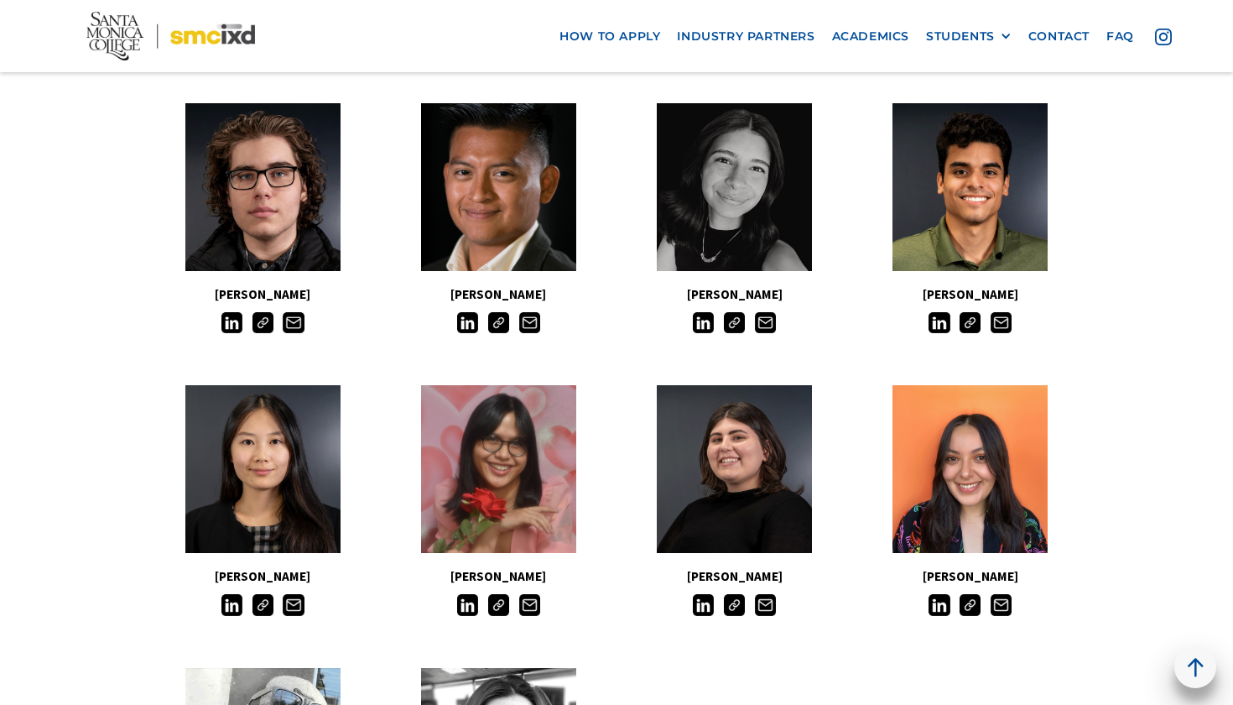
scroll to position [1044, 0]
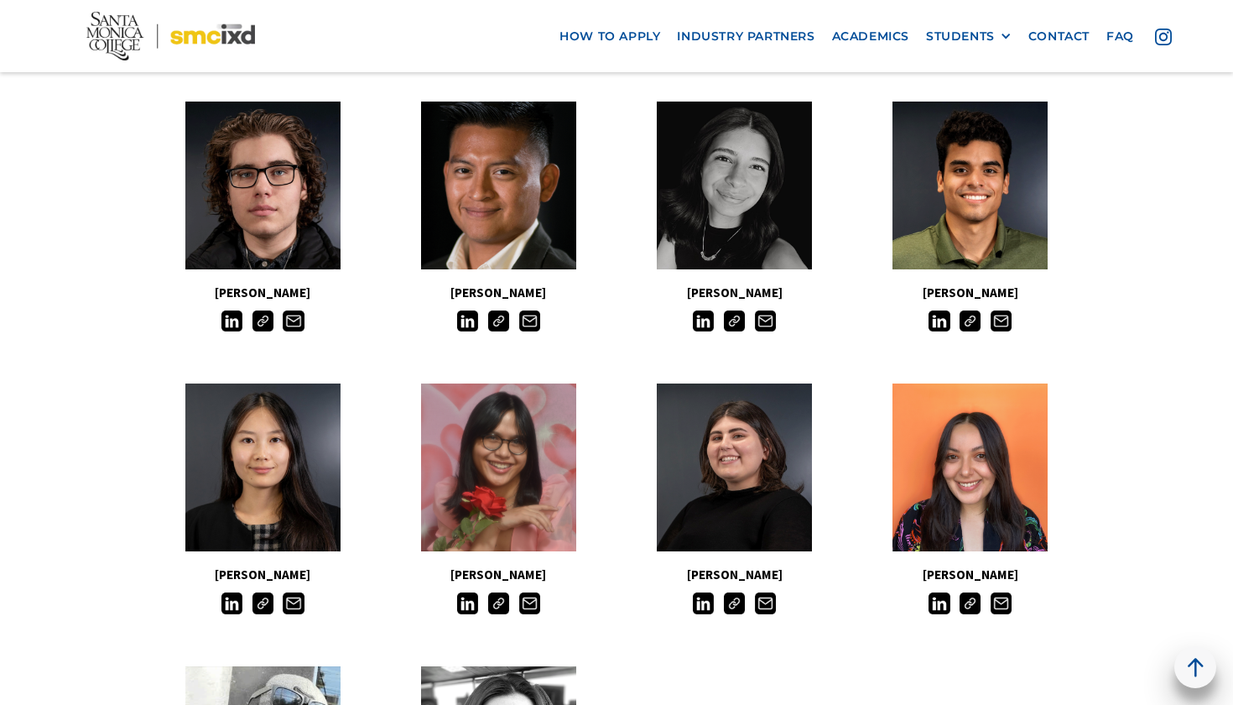
click at [262, 312] on img at bounding box center [263, 320] width 21 height 21
click at [498, 311] on img at bounding box center [498, 320] width 21 height 21
click at [738, 310] on img at bounding box center [734, 320] width 21 height 21
click at [973, 317] on img at bounding box center [970, 320] width 21 height 21
click at [969, 593] on img at bounding box center [970, 602] width 21 height 21
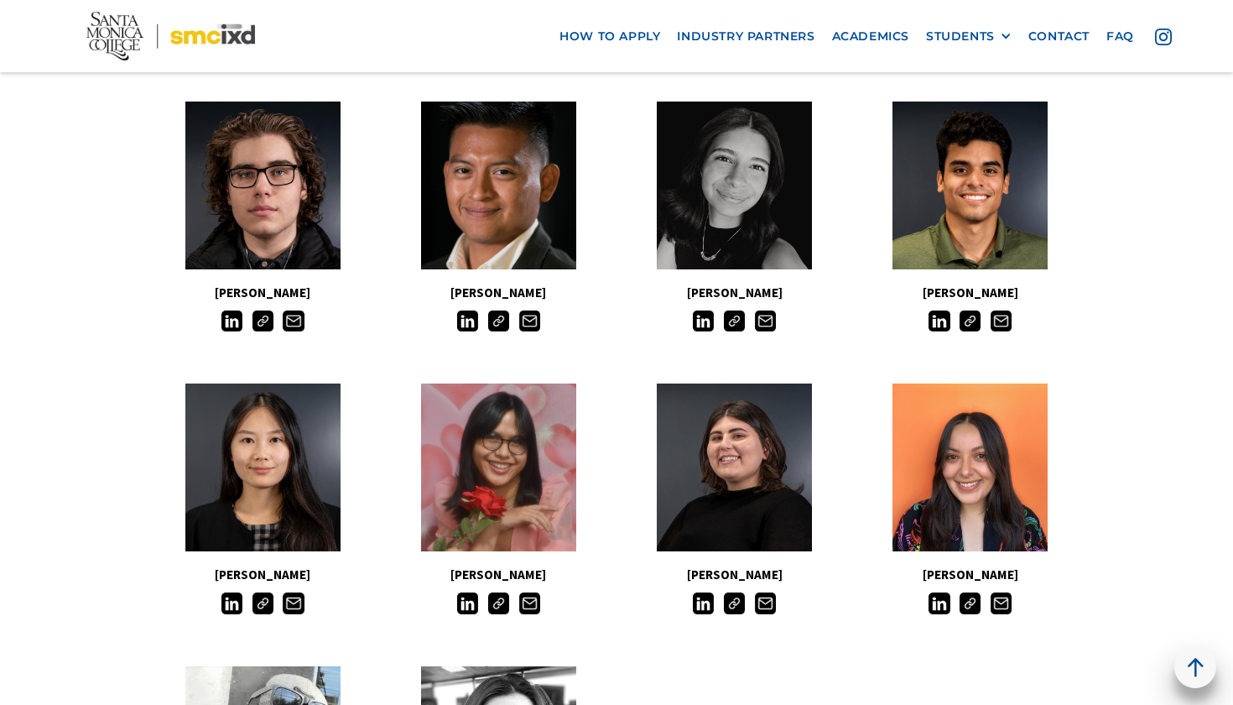
click at [738, 597] on img at bounding box center [734, 602] width 21 height 21
click at [490, 593] on img at bounding box center [498, 602] width 21 height 21
click at [262, 593] on img at bounding box center [263, 602] width 21 height 21
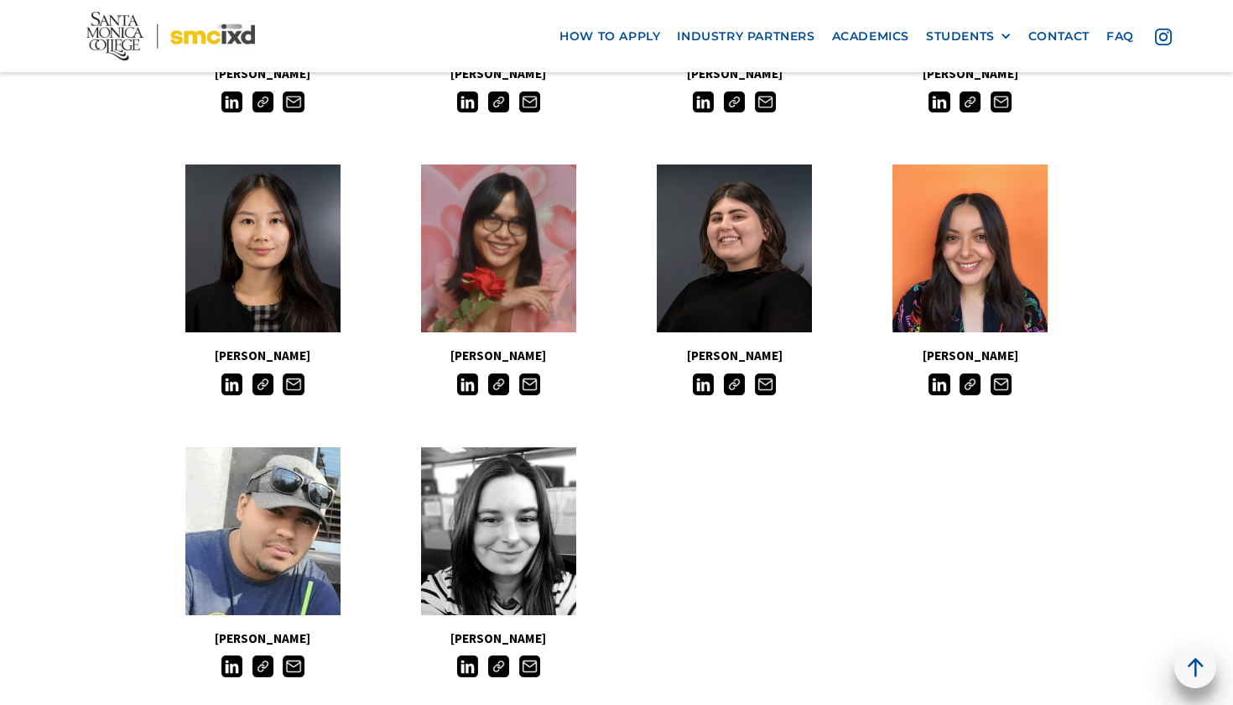
scroll to position [1295, 0]
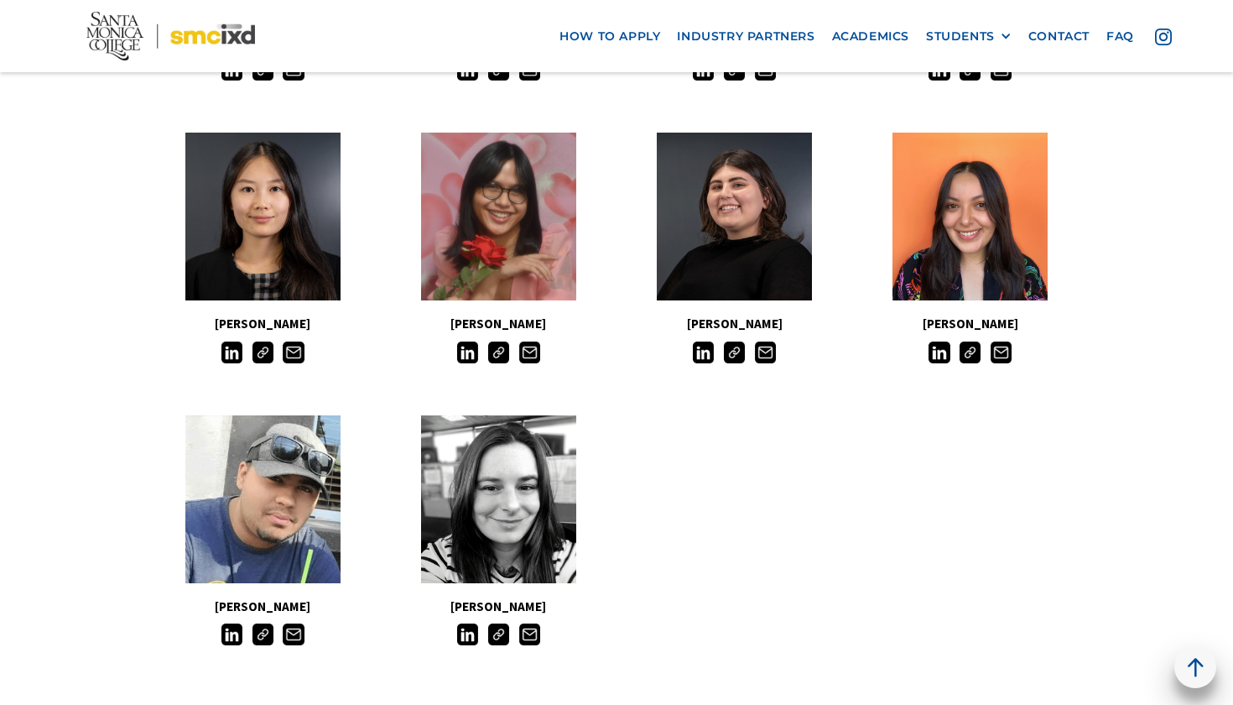
click at [260, 634] on img at bounding box center [263, 633] width 21 height 21
click at [500, 629] on img at bounding box center [498, 633] width 21 height 21
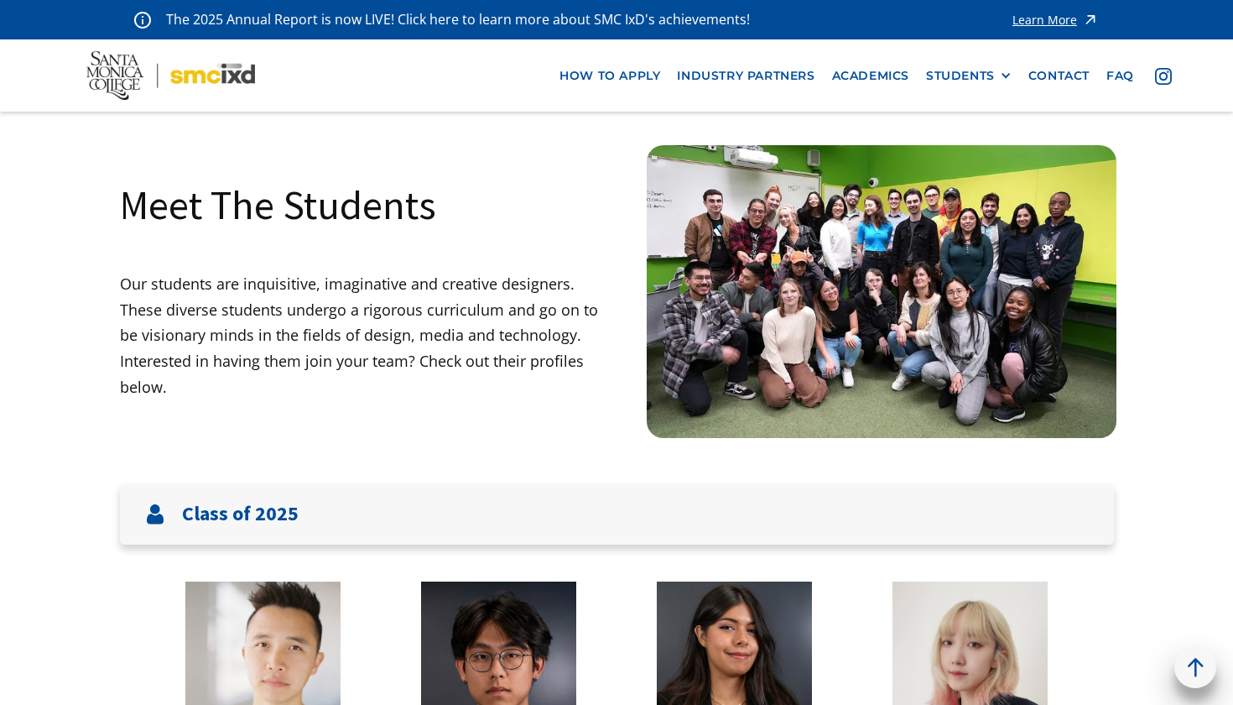
scroll to position [0, 0]
click at [135, 93] on img at bounding box center [170, 76] width 169 height 50
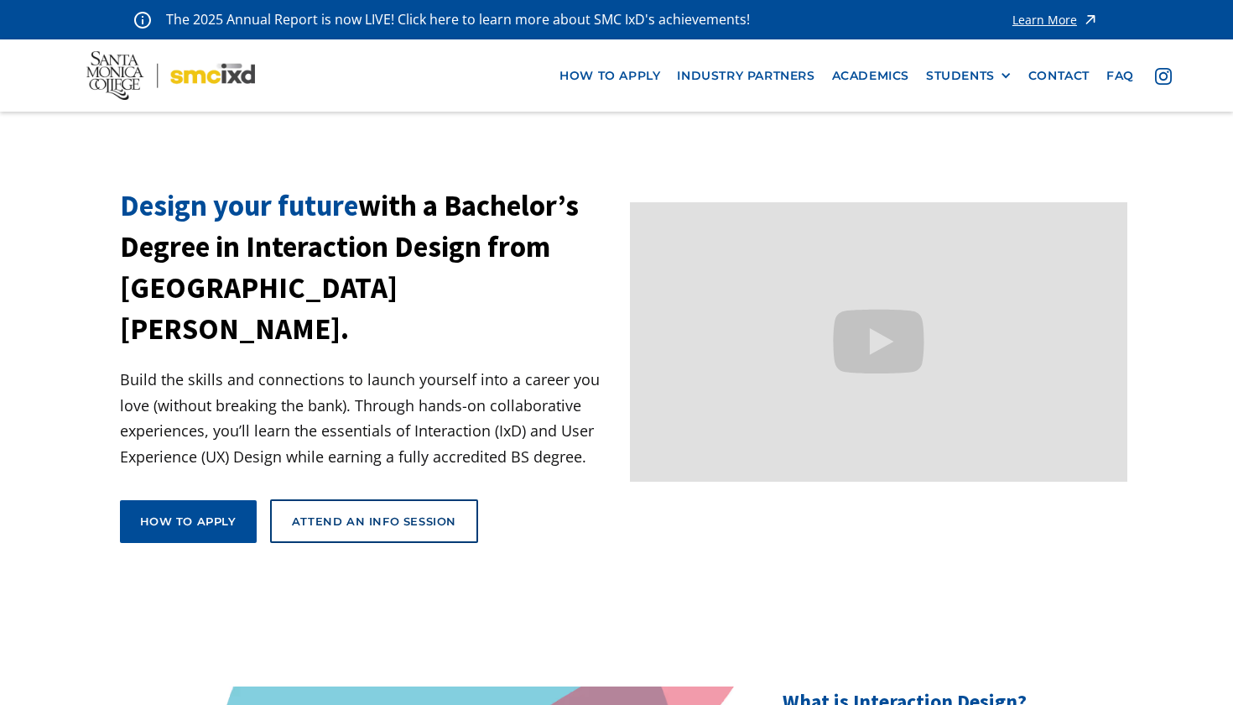
click at [1069, 18] on div "Learn More" at bounding box center [1045, 20] width 65 height 12
click at [276, 2] on div "The 2025 Annual Report is now LIVE! Click here to learn more about SMC IxD's ac…" at bounding box center [616, 19] width 1233 height 39
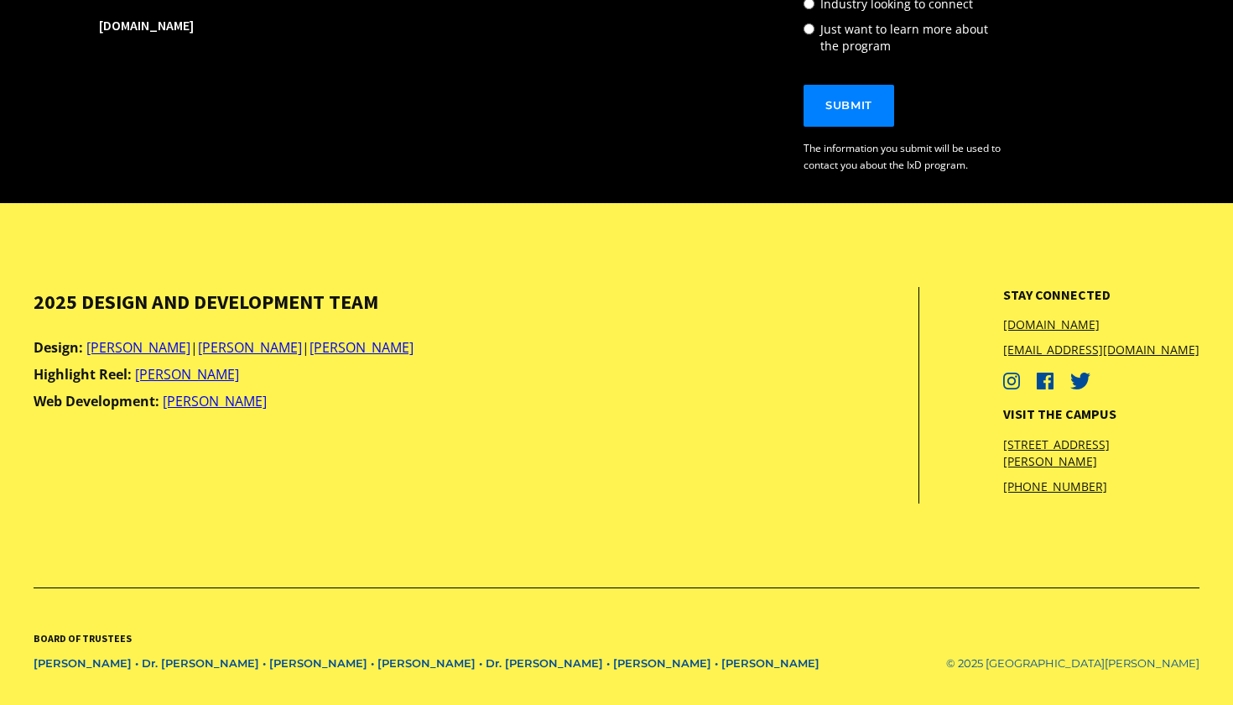
scroll to position [21209, 0]
